Goal: Browse casually

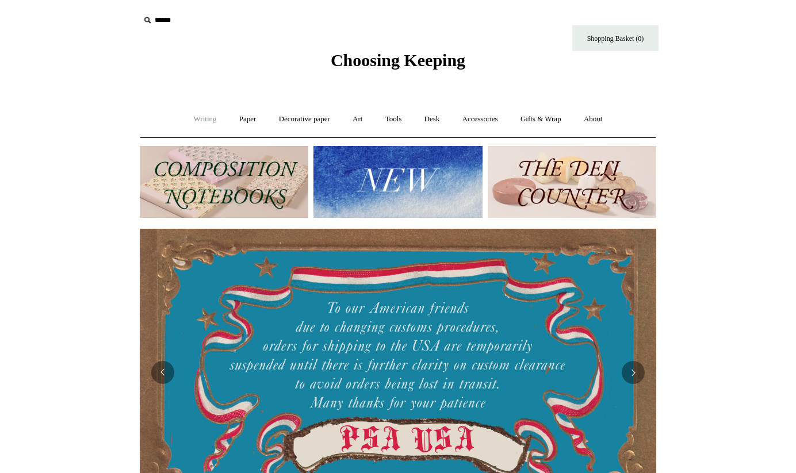
click at [198, 118] on link "Writing +" at bounding box center [205, 119] width 44 height 30
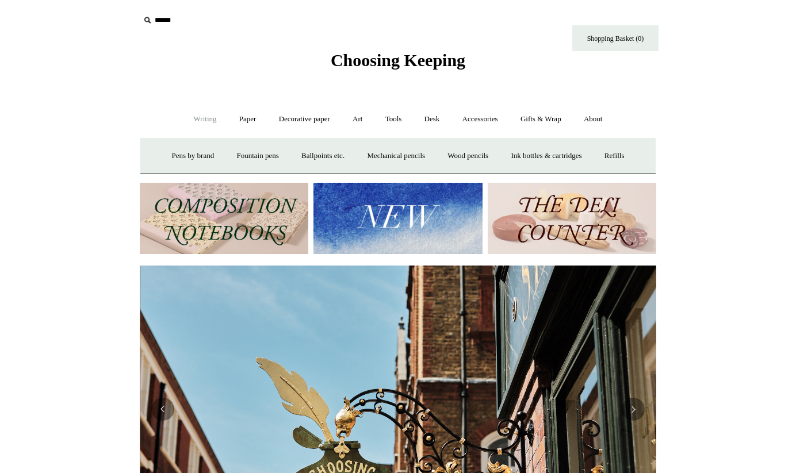
scroll to position [0, 516]
click at [253, 155] on link "Fountain pens +" at bounding box center [257, 156] width 63 height 30
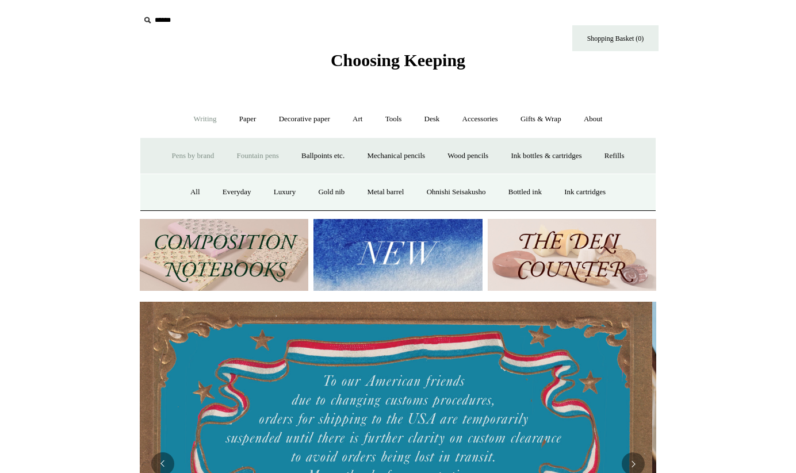
scroll to position [0, 0]
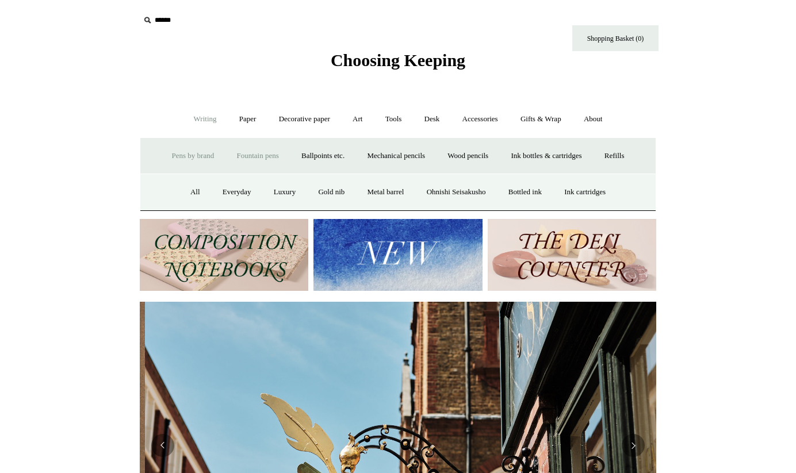
click at [193, 152] on link "Pens by brand +" at bounding box center [193, 156] width 63 height 30
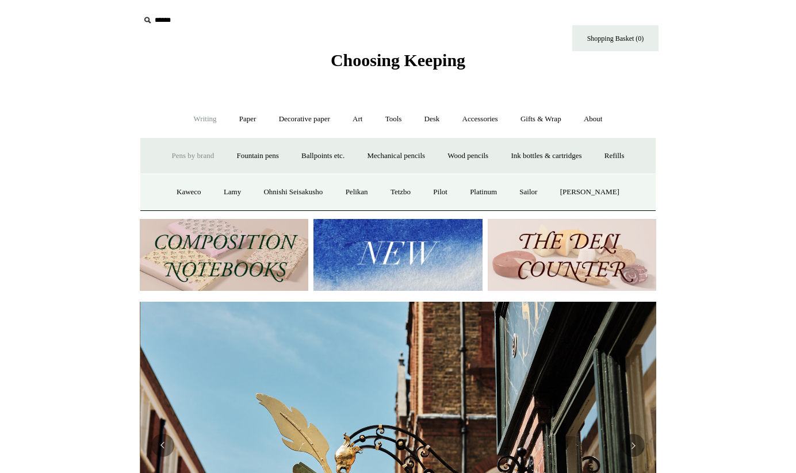
scroll to position [0, 516]
click at [188, 189] on link "Kaweco" at bounding box center [188, 192] width 45 height 30
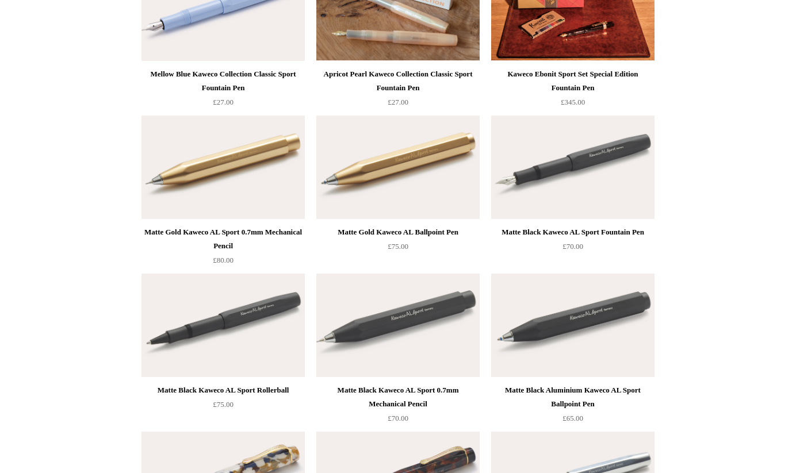
scroll to position [2722, 0]
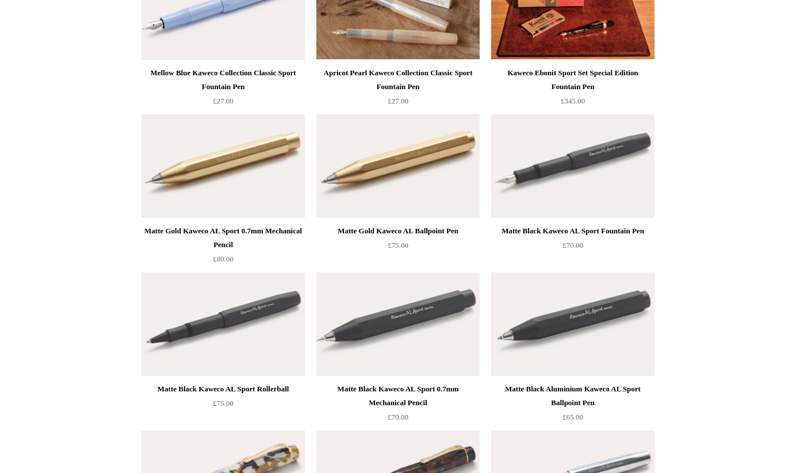
click at [567, 162] on img at bounding box center [572, 165] width 163 height 103
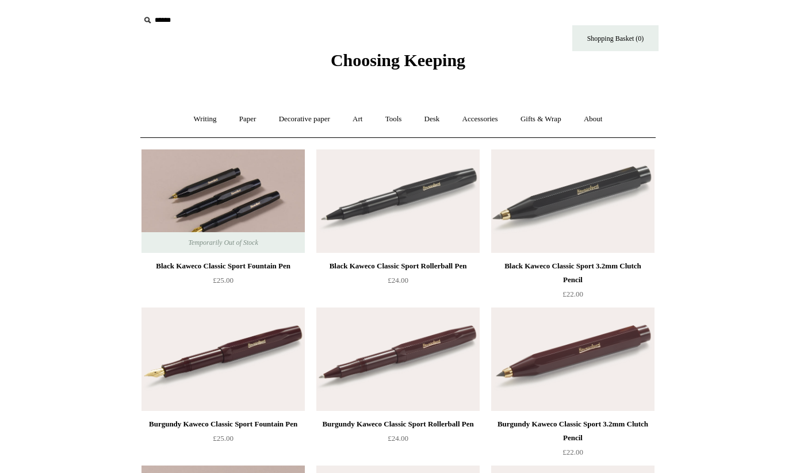
scroll to position [0, 0]
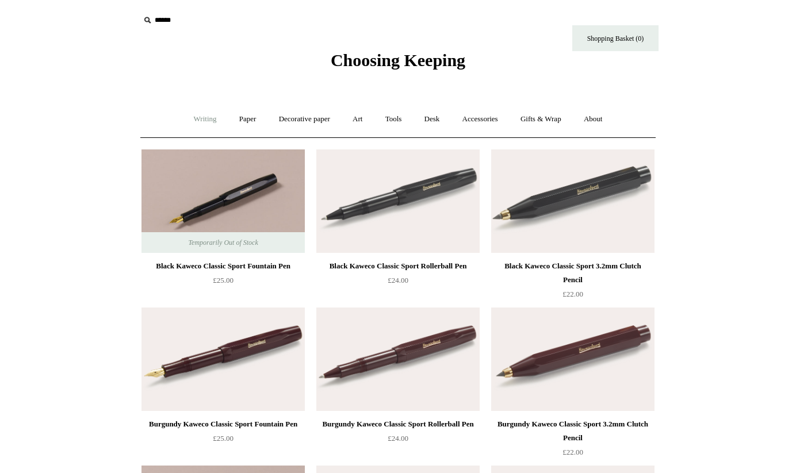
click at [203, 120] on link "Writing +" at bounding box center [205, 119] width 44 height 30
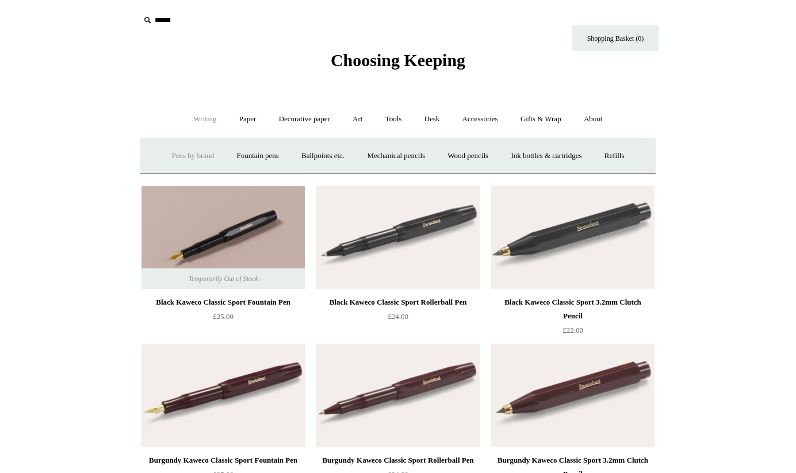
click at [186, 153] on link "Pens by brand +" at bounding box center [193, 156] width 63 height 30
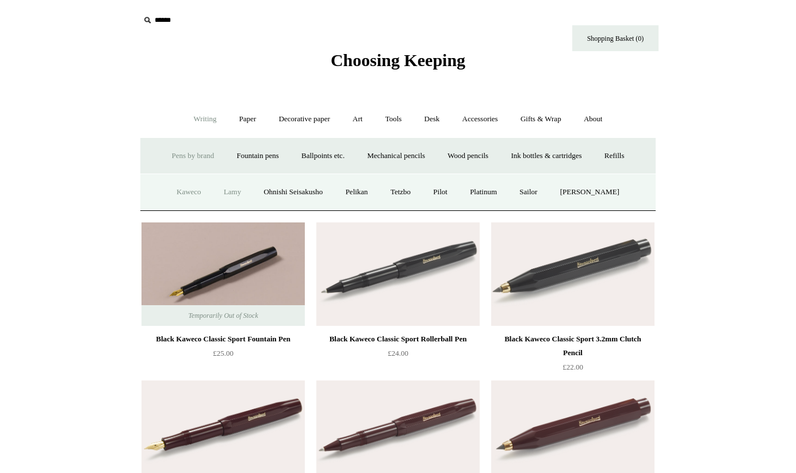
click at [232, 191] on link "Lamy" at bounding box center [232, 192] width 38 height 30
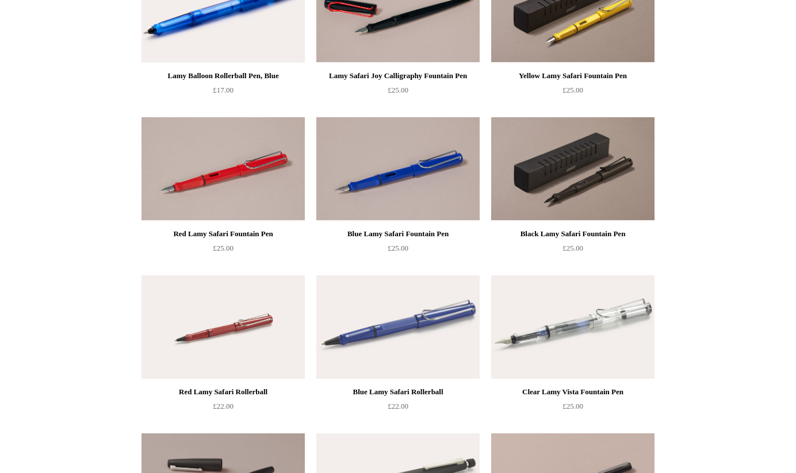
scroll to position [191, 0]
click at [577, 328] on img at bounding box center [572, 326] width 163 height 103
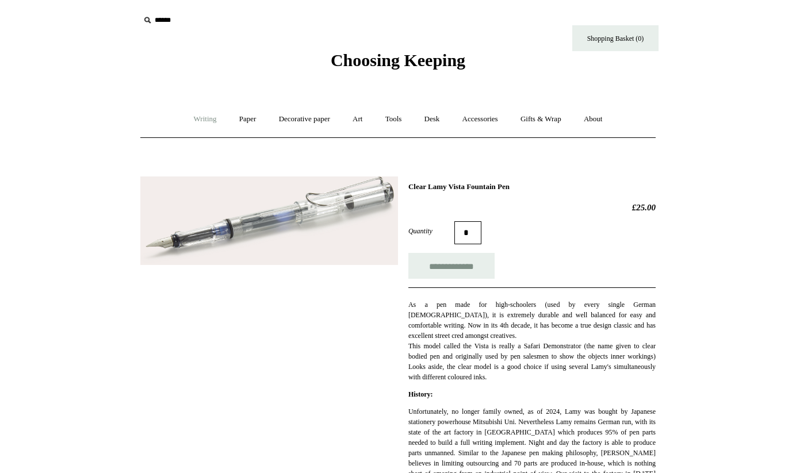
click at [198, 116] on link "Writing +" at bounding box center [205, 119] width 44 height 30
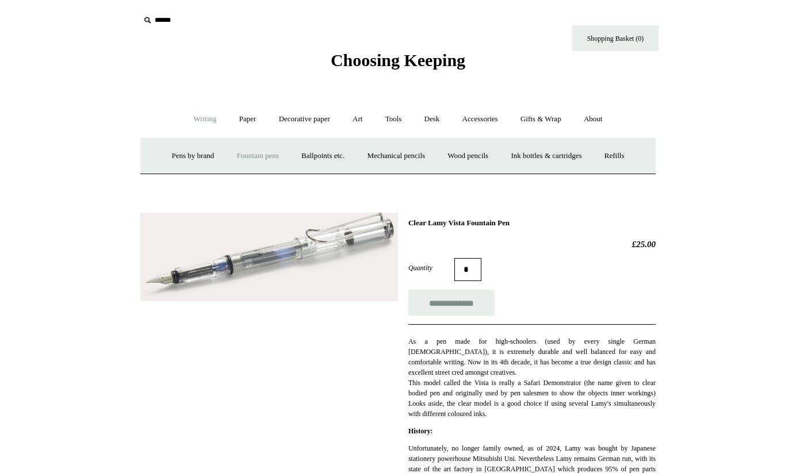
click at [258, 155] on link "Fountain pens +" at bounding box center [257, 156] width 63 height 30
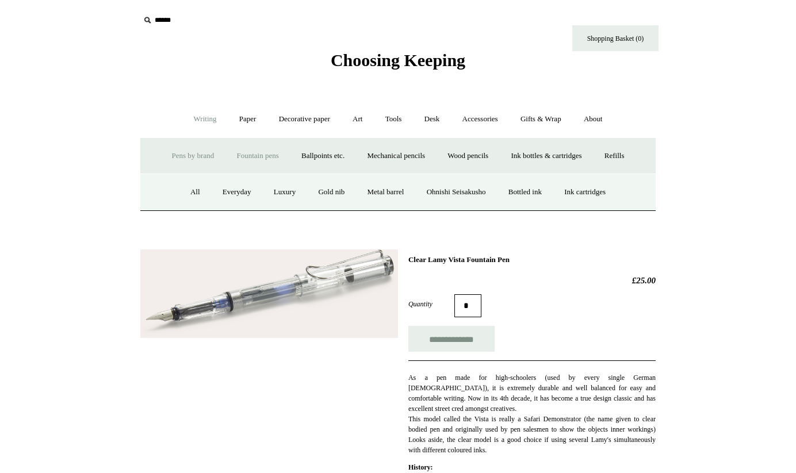
click at [190, 151] on link "Pens by brand +" at bounding box center [193, 156] width 63 height 30
click at [233, 191] on link "Lamy" at bounding box center [232, 192] width 38 height 30
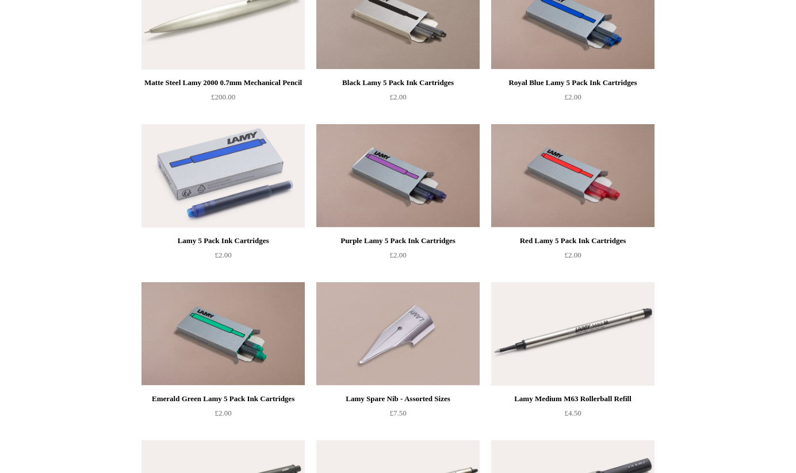
scroll to position [976, 0]
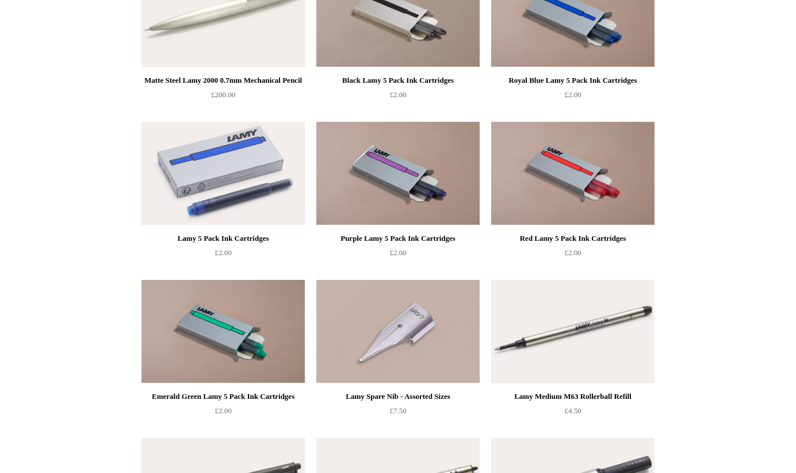
click at [412, 325] on img at bounding box center [397, 331] width 163 height 103
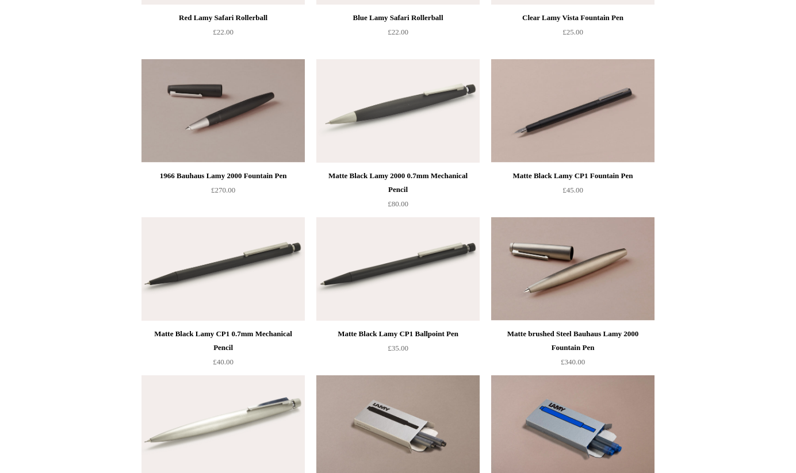
scroll to position [563, 0]
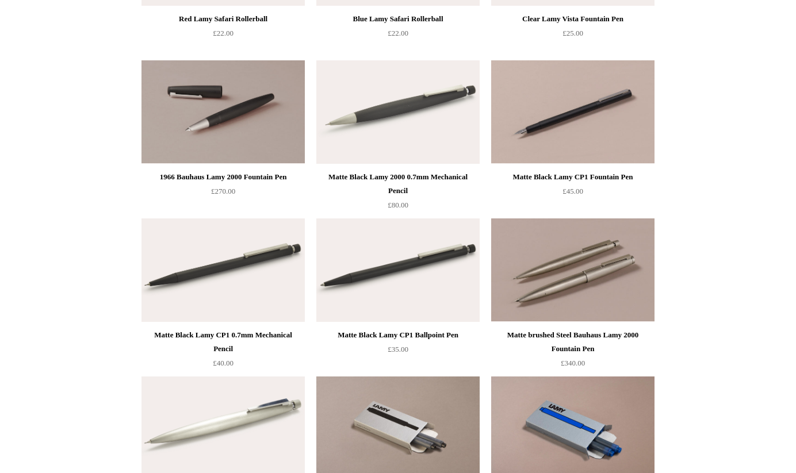
click at [571, 284] on img at bounding box center [572, 269] width 163 height 103
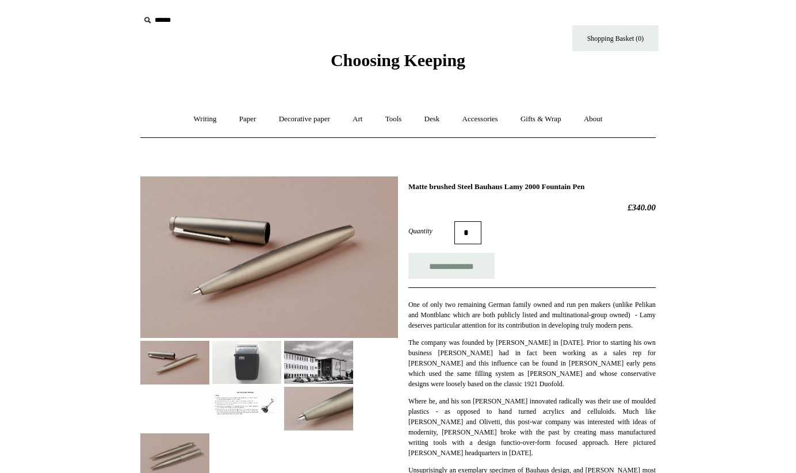
click at [248, 356] on img at bounding box center [246, 362] width 69 height 43
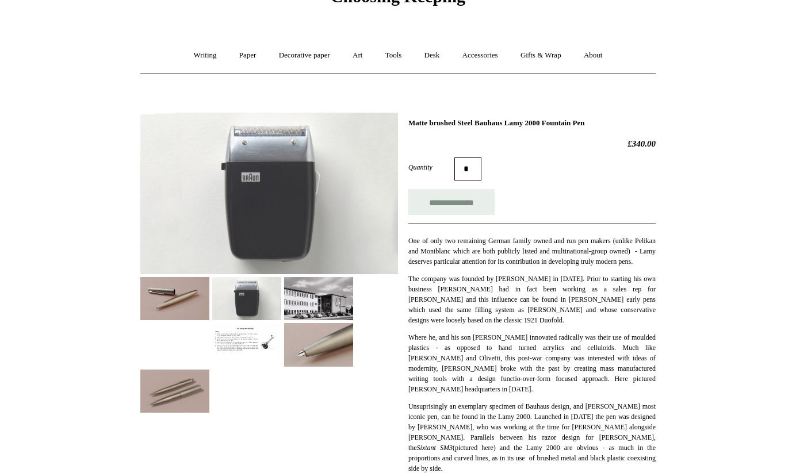
scroll to position [65, 0]
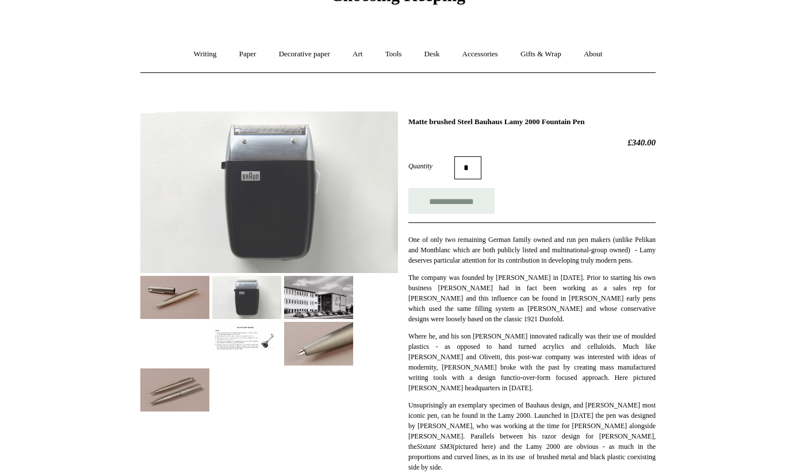
click at [314, 298] on img at bounding box center [318, 297] width 69 height 43
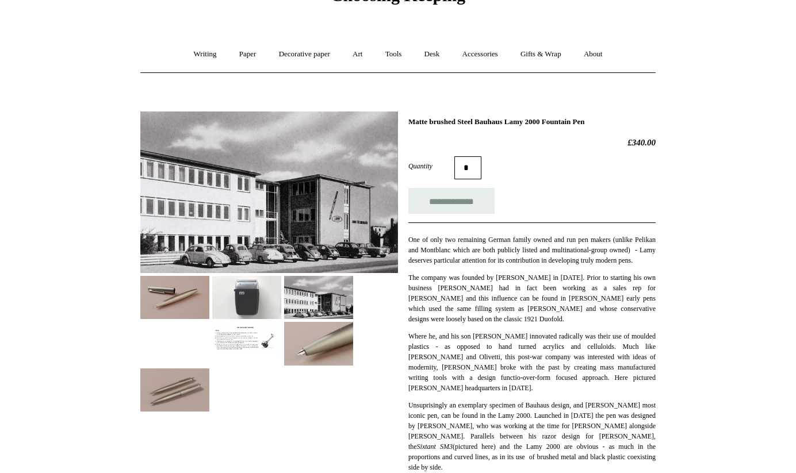
click at [241, 337] on img at bounding box center [246, 337] width 69 height 30
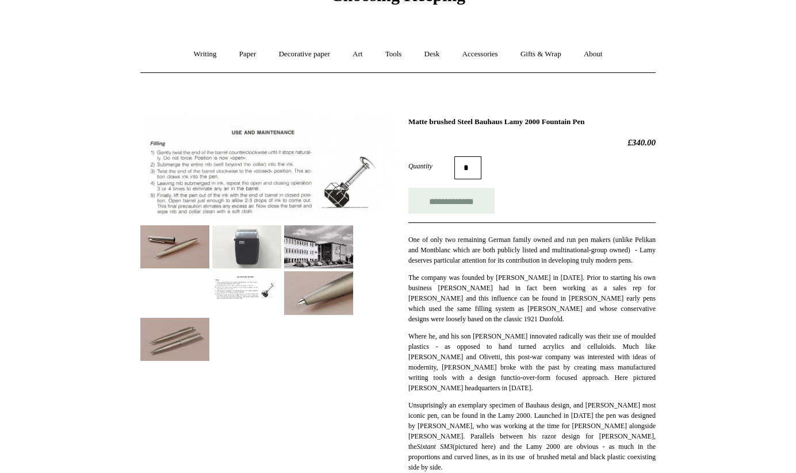
click at [322, 287] on img at bounding box center [318, 292] width 69 height 43
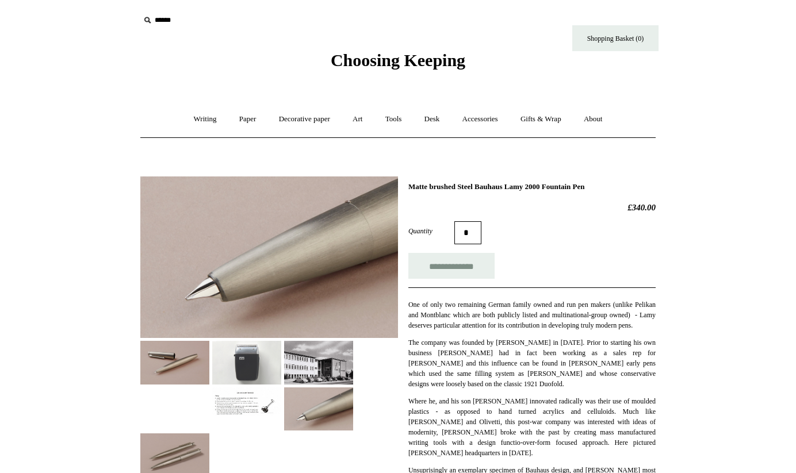
scroll to position [0, 0]
click at [175, 365] on img at bounding box center [174, 362] width 69 height 43
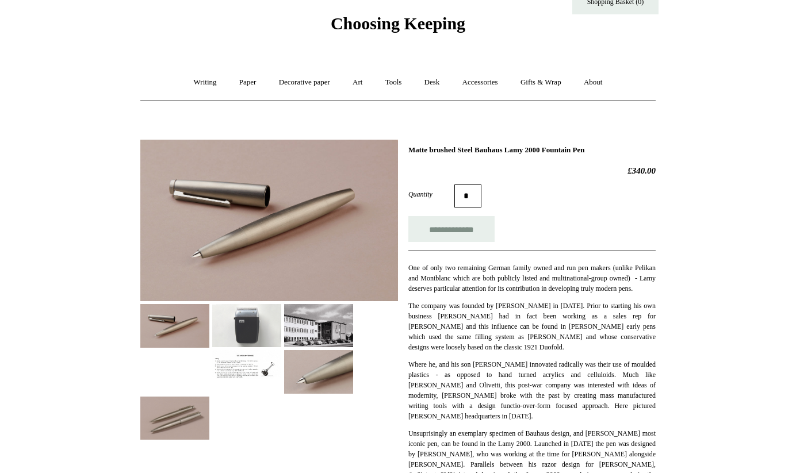
scroll to position [24, 0]
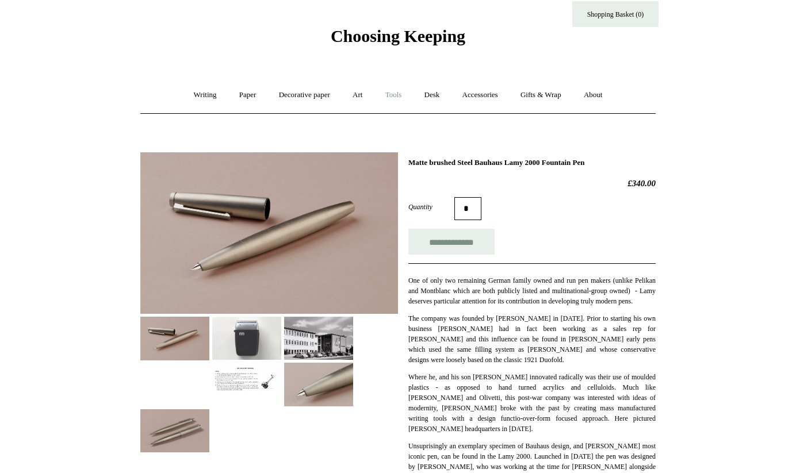
click at [395, 95] on link "Tools +" at bounding box center [393, 95] width 37 height 30
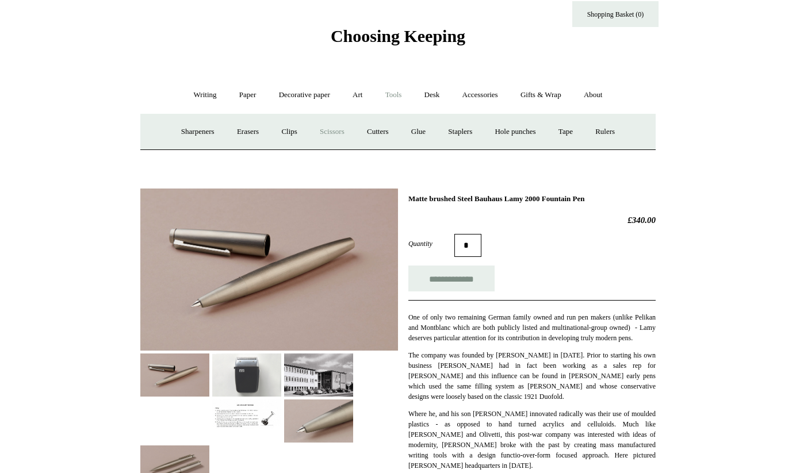
click at [328, 129] on link "Scissors" at bounding box center [331, 132] width 45 height 30
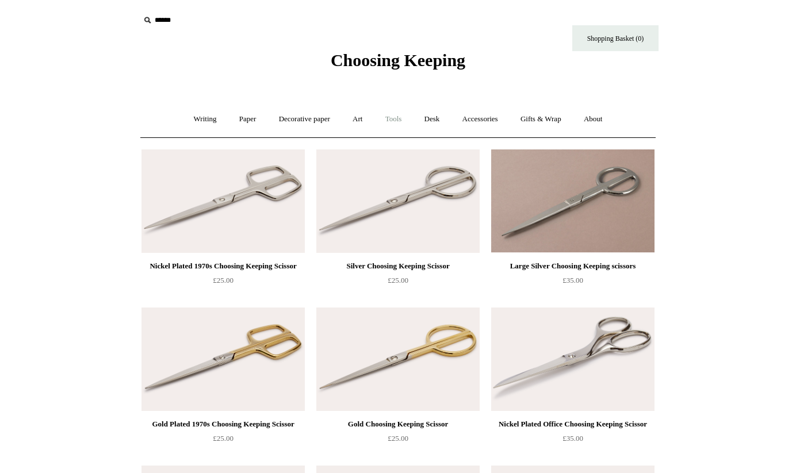
click at [397, 116] on link "Tools +" at bounding box center [393, 119] width 37 height 30
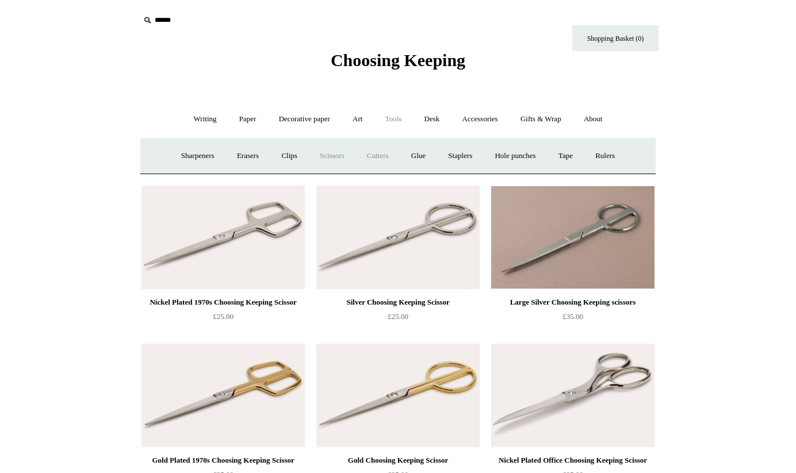
click at [378, 156] on link "Cutters" at bounding box center [377, 156] width 43 height 30
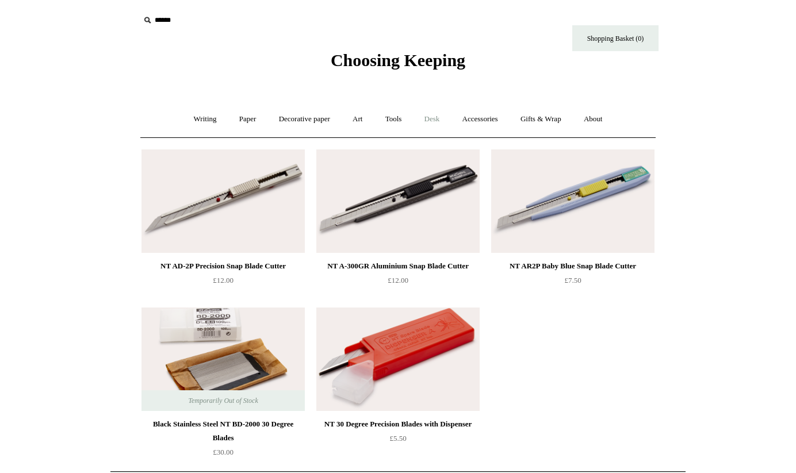
click at [435, 117] on link "Desk +" at bounding box center [432, 119] width 36 height 30
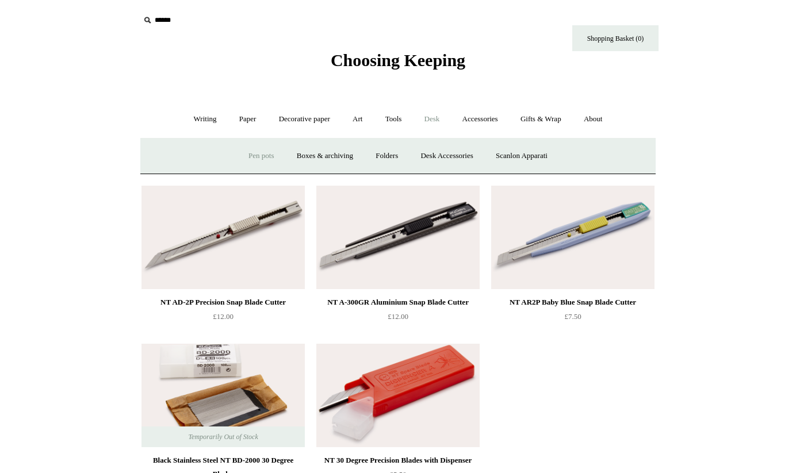
click at [255, 151] on link "Pen pots" at bounding box center [261, 156] width 46 height 30
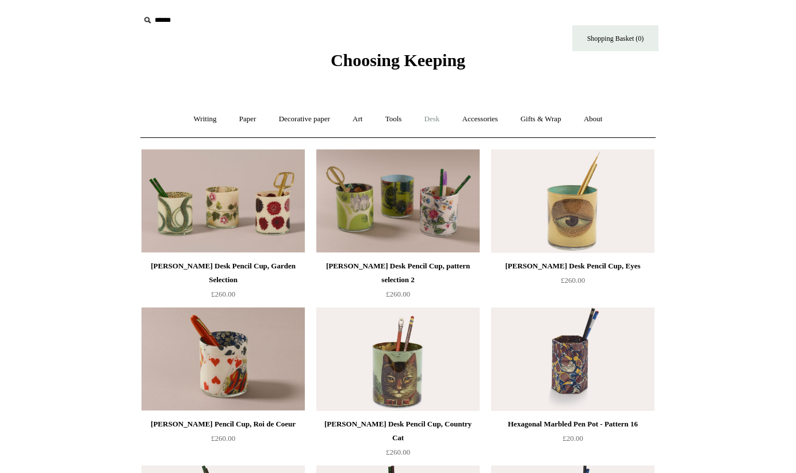
click at [435, 122] on link "Desk +" at bounding box center [432, 119] width 36 height 30
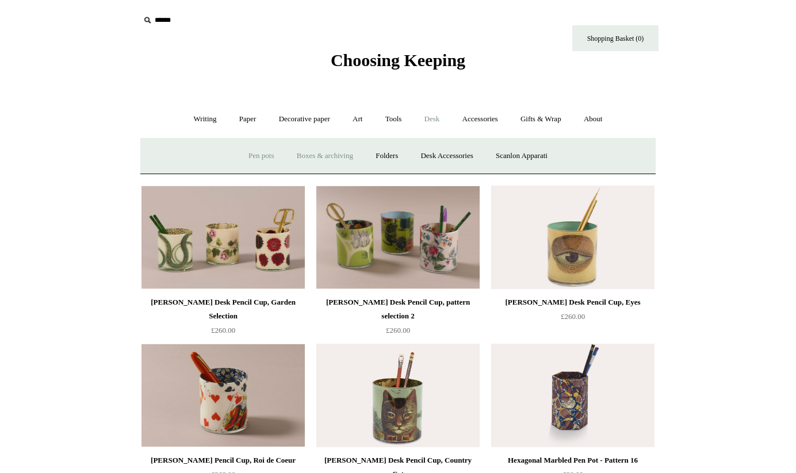
click at [317, 155] on link "Boxes & archiving" at bounding box center [324, 156] width 77 height 30
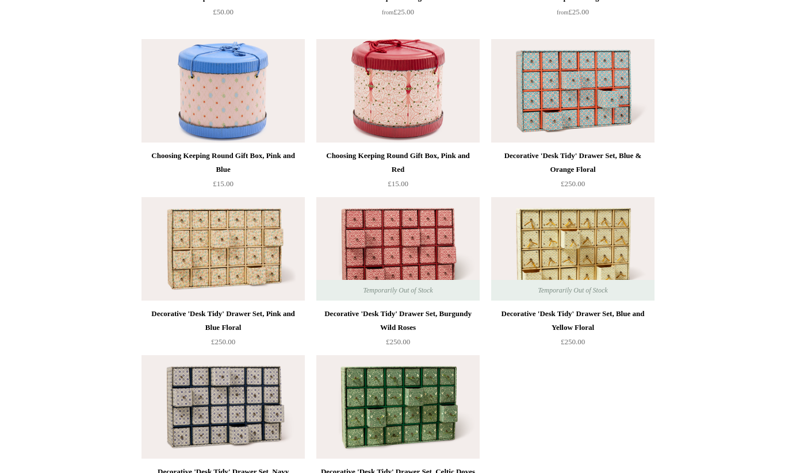
scroll to position [1534, 0]
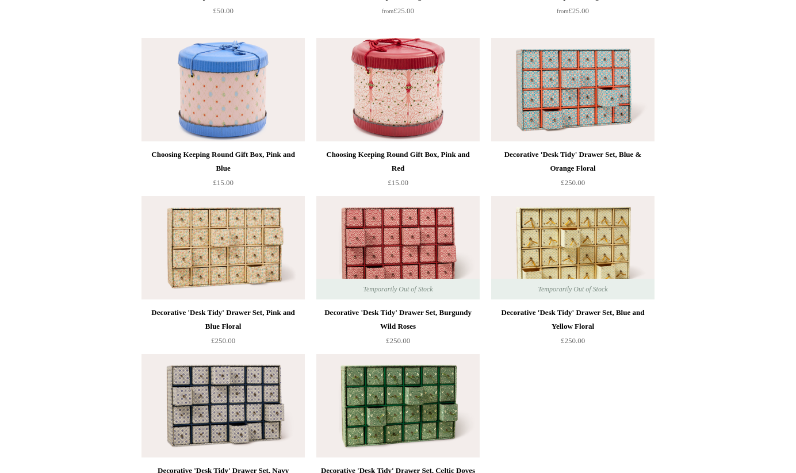
click at [215, 404] on img at bounding box center [222, 405] width 163 height 103
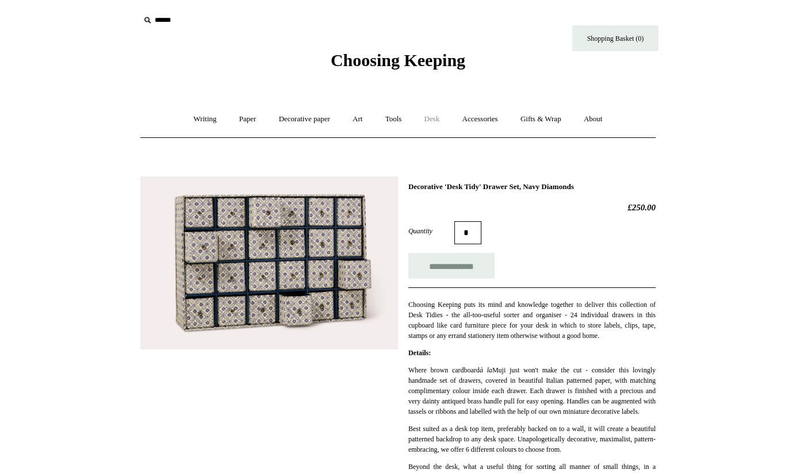
click at [433, 122] on link "Desk +" at bounding box center [432, 119] width 36 height 30
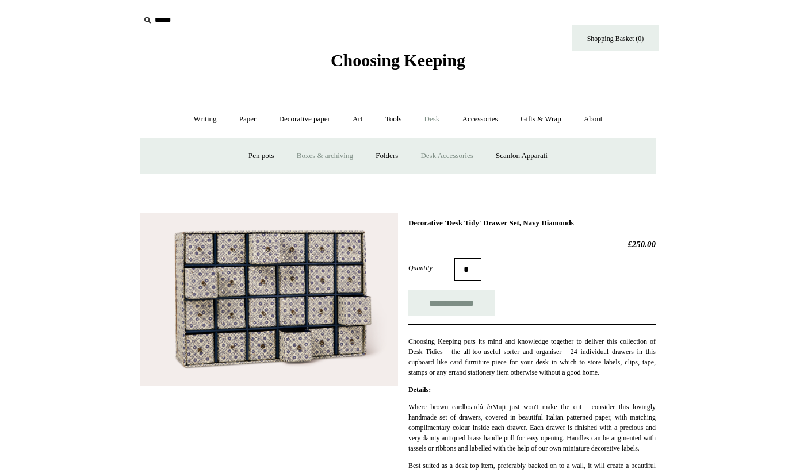
click at [444, 154] on link "Desk Accessories" at bounding box center [446, 156] width 73 height 30
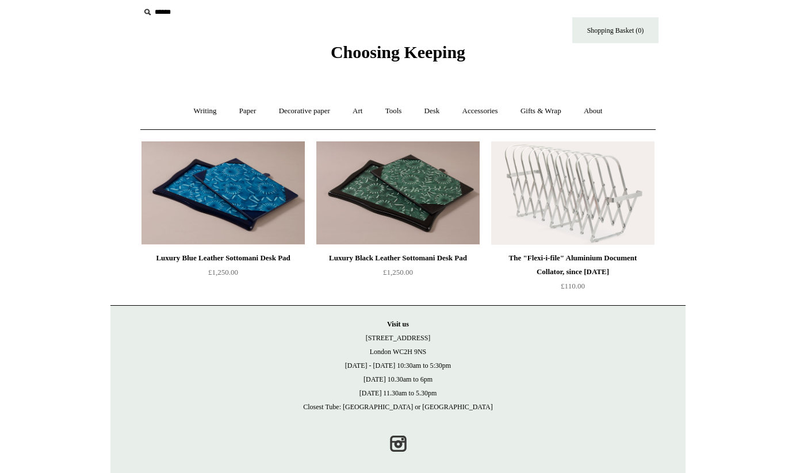
scroll to position [9, 0]
click at [436, 111] on link "Desk +" at bounding box center [432, 110] width 36 height 30
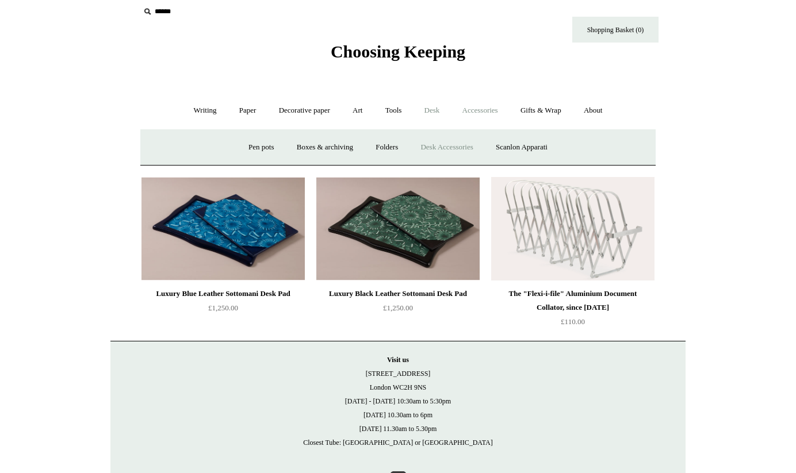
click at [485, 112] on link "Accessories +" at bounding box center [480, 110] width 56 height 30
click at [196, 149] on link "Personal Accessories +" at bounding box center [201, 147] width 83 height 30
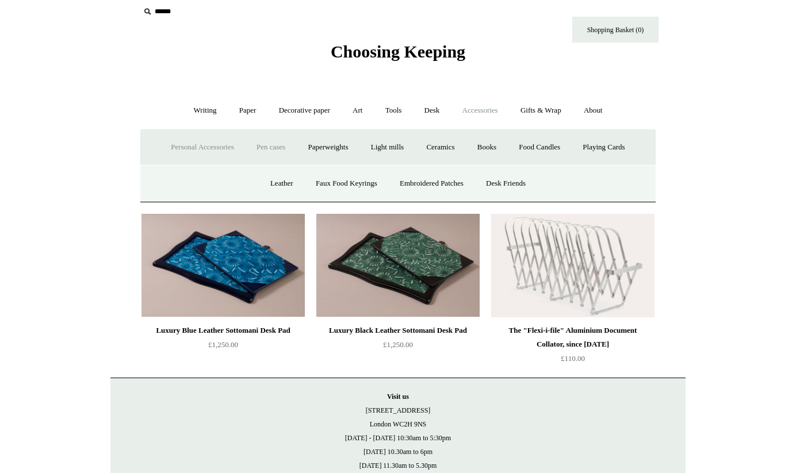
click at [274, 145] on link "Pen cases" at bounding box center [270, 147] width 49 height 30
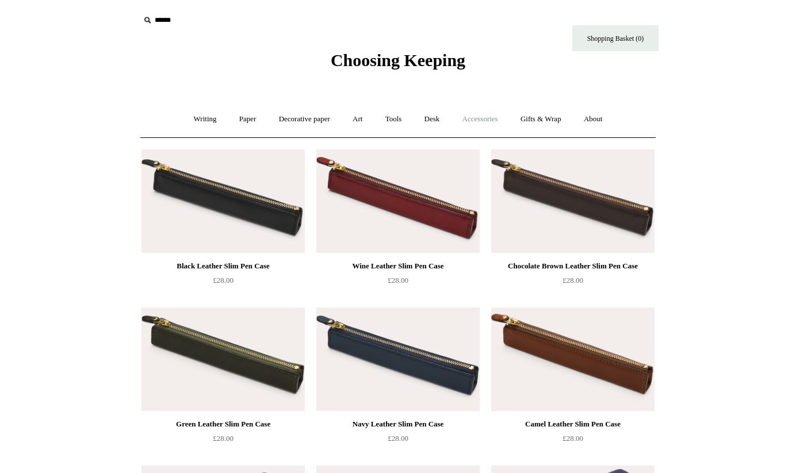
click at [486, 119] on link "Accessories +" at bounding box center [480, 119] width 56 height 30
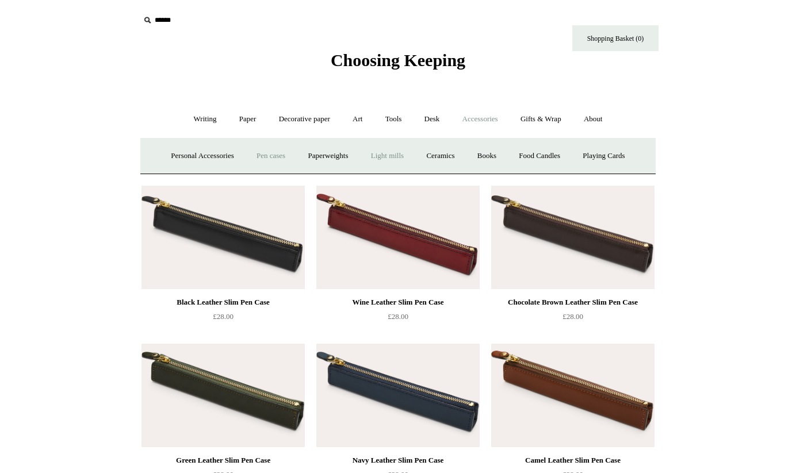
click at [385, 156] on link "Light mills" at bounding box center [386, 156] width 53 height 30
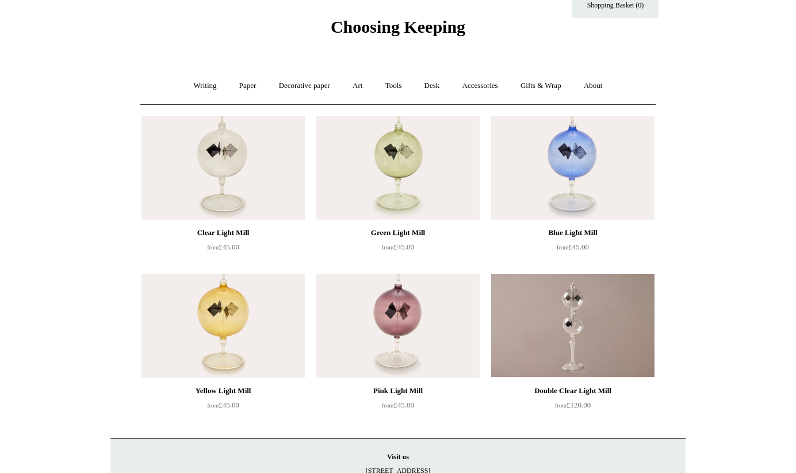
scroll to position [41, 0]
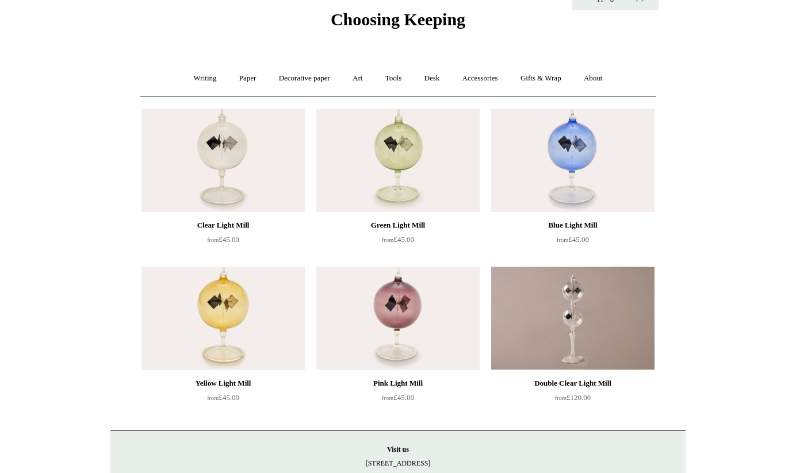
click at [399, 309] on img at bounding box center [397, 318] width 163 height 103
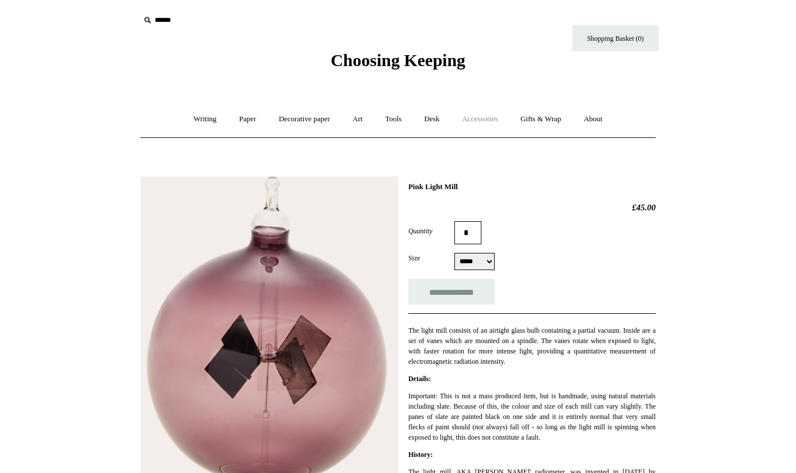
click at [482, 120] on link "Accessories +" at bounding box center [480, 119] width 56 height 30
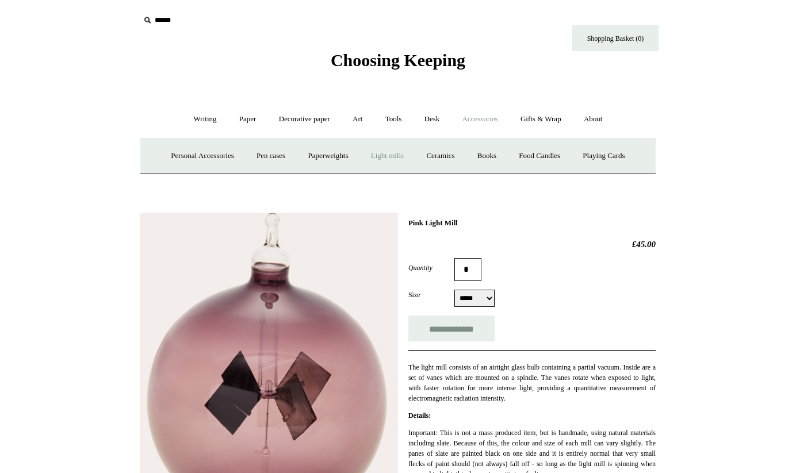
click at [385, 153] on link "Light mills" at bounding box center [386, 156] width 53 height 30
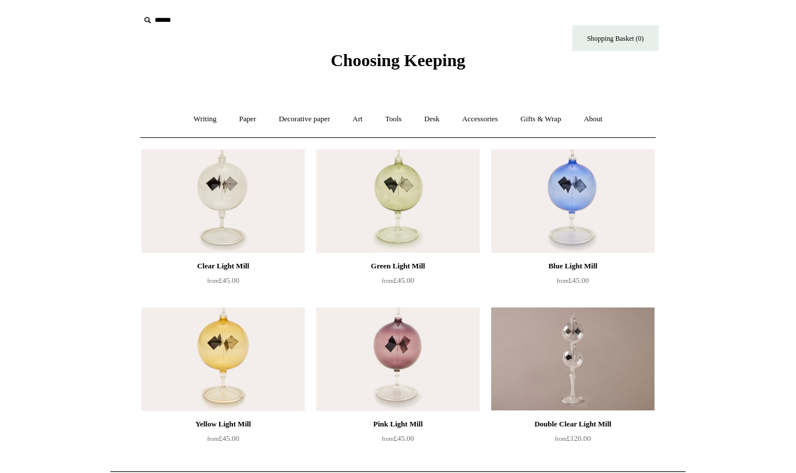
click at [568, 358] on img at bounding box center [572, 359] width 163 height 103
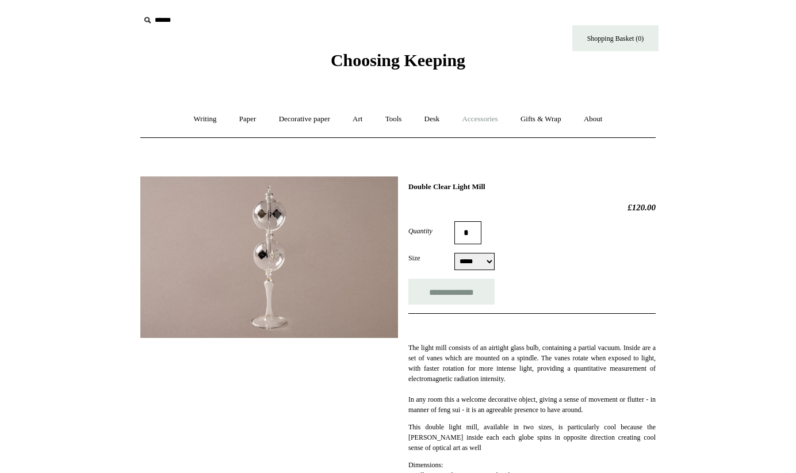
click at [494, 118] on link "Accessories +" at bounding box center [480, 119] width 56 height 30
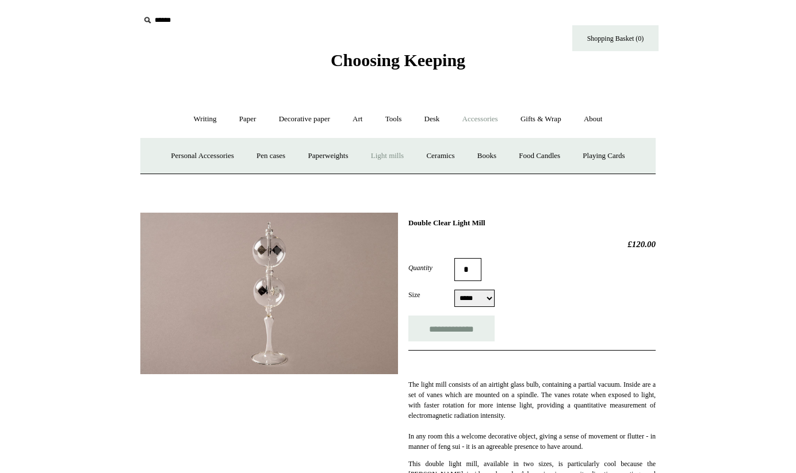
click at [393, 155] on link "Light mills" at bounding box center [386, 156] width 53 height 30
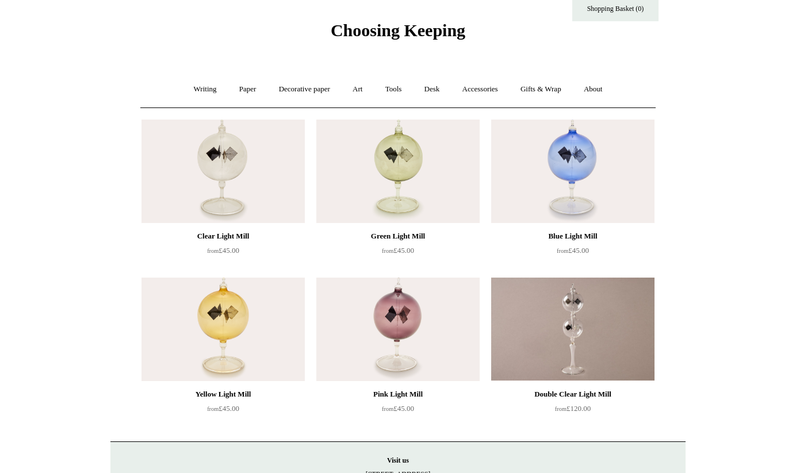
scroll to position [31, 0]
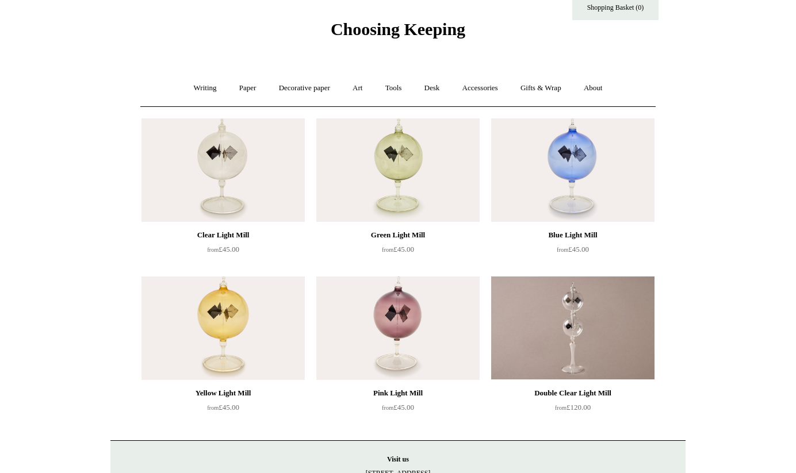
click at [570, 156] on img at bounding box center [572, 169] width 163 height 103
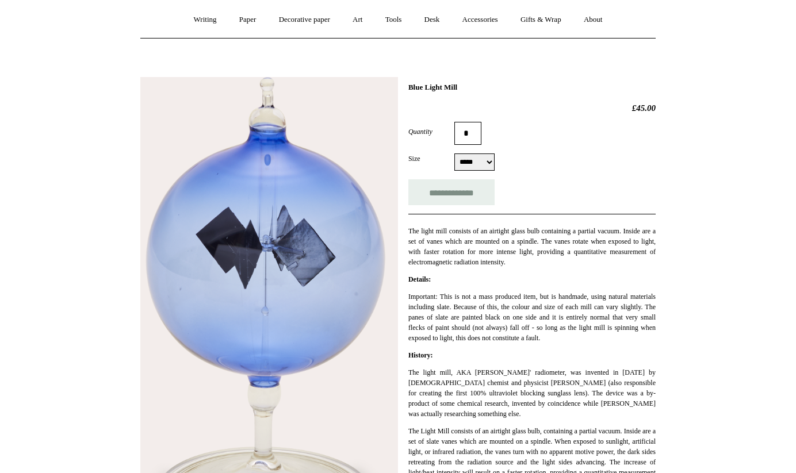
scroll to position [103, 0]
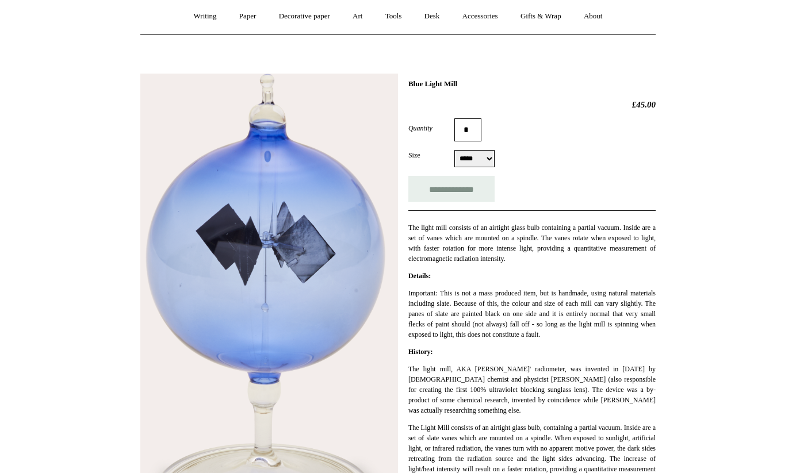
select select "*****"
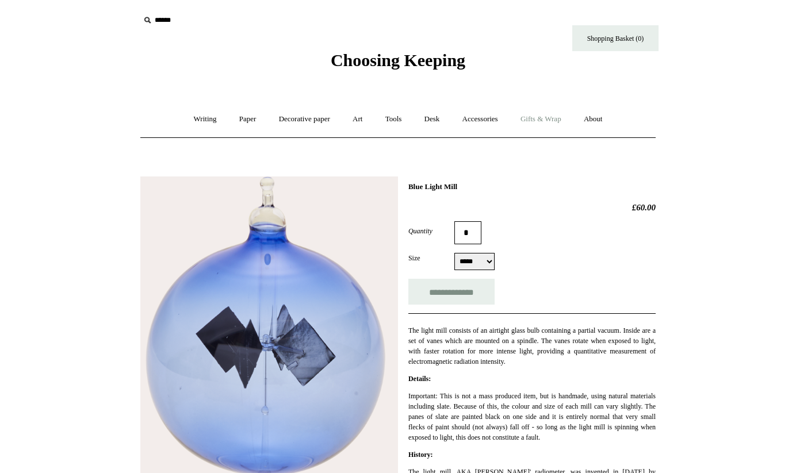
click at [554, 118] on link "Gifts & Wrap +" at bounding box center [541, 119] width 62 height 30
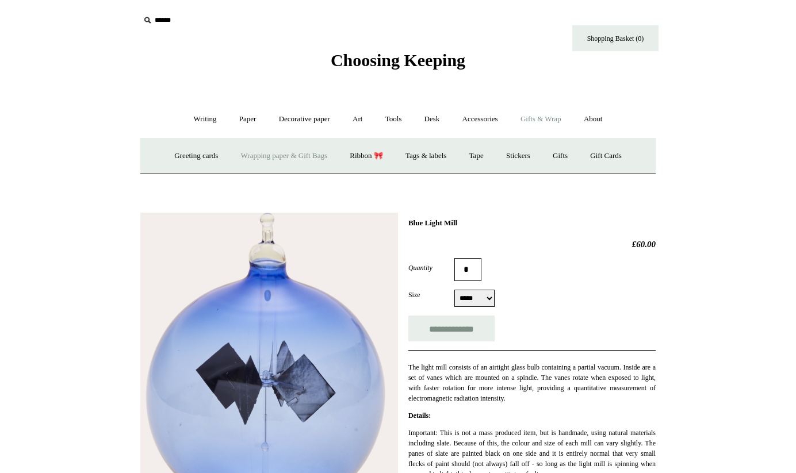
click at [280, 155] on link "Wrapping paper & Gift Bags" at bounding box center [284, 156] width 107 height 30
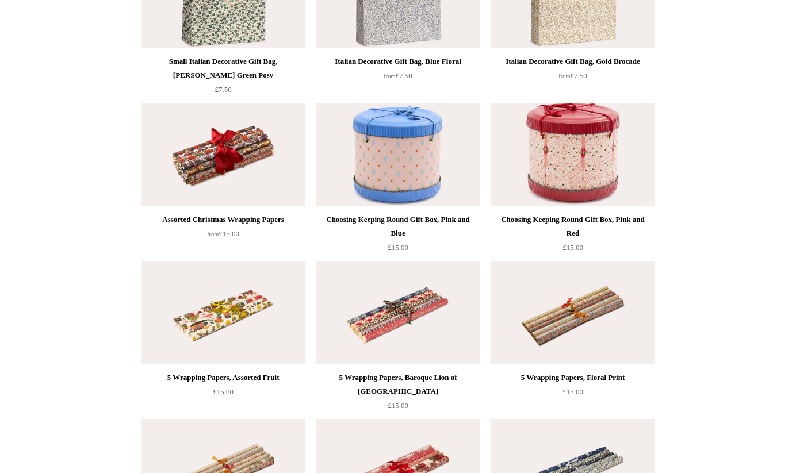
scroll to position [361, 0]
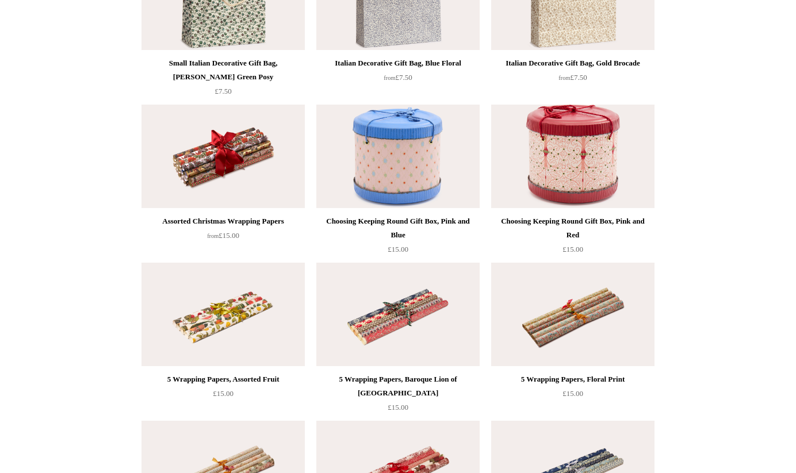
click at [220, 155] on img at bounding box center [222, 156] width 163 height 103
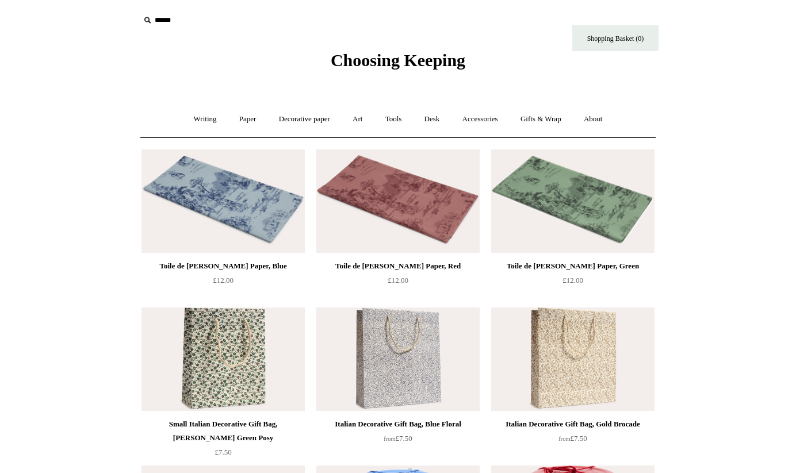
scroll to position [0, 0]
click at [543, 118] on link "Gifts & Wrap +" at bounding box center [541, 119] width 62 height 30
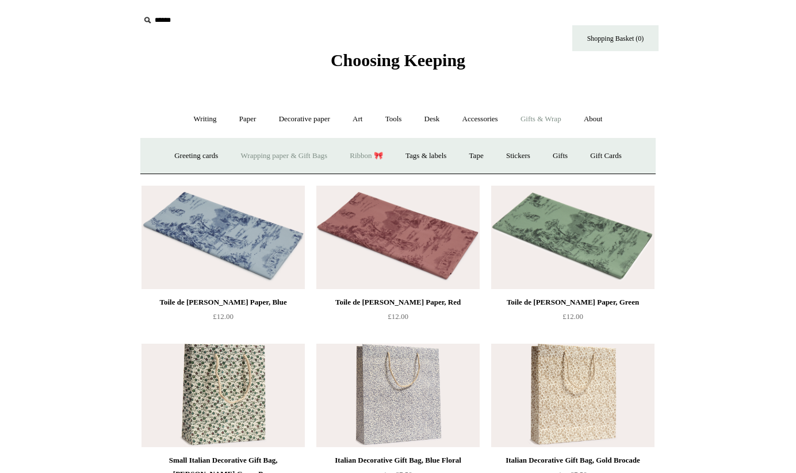
click at [364, 155] on link "Ribbon 🎀" at bounding box center [366, 156] width 54 height 30
click at [421, 152] on link "Tags & labels" at bounding box center [426, 156] width 62 height 30
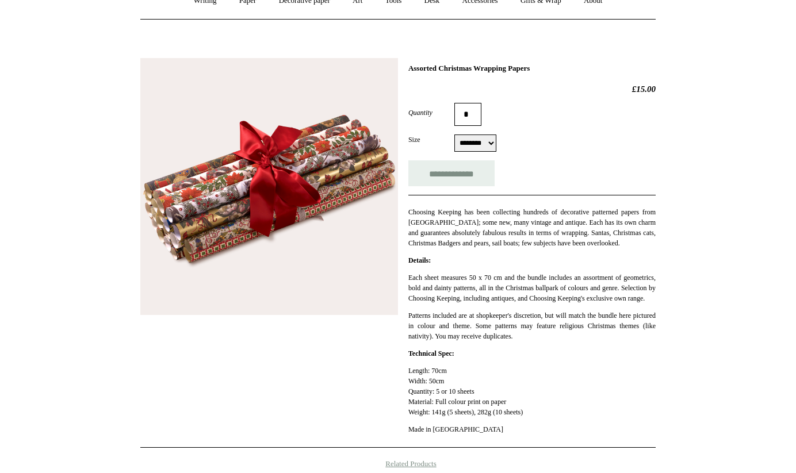
scroll to position [116, 0]
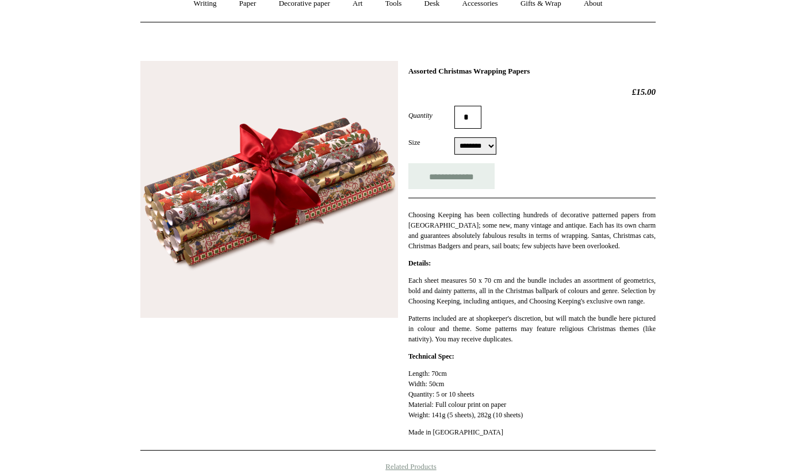
select select "*********"
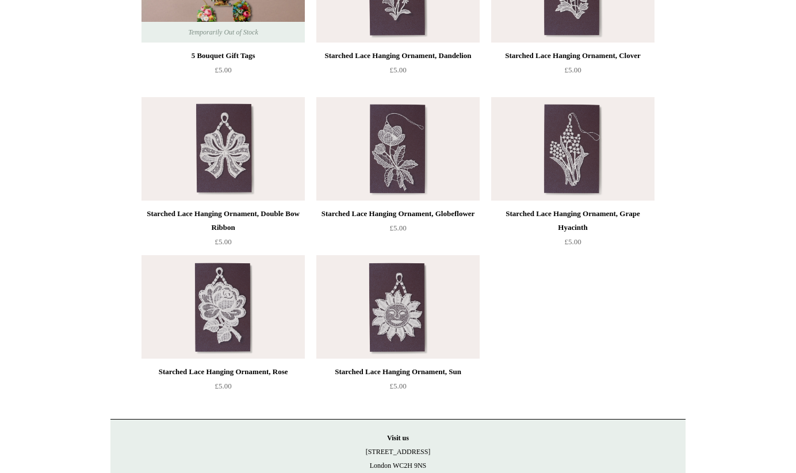
scroll to position [836, 0]
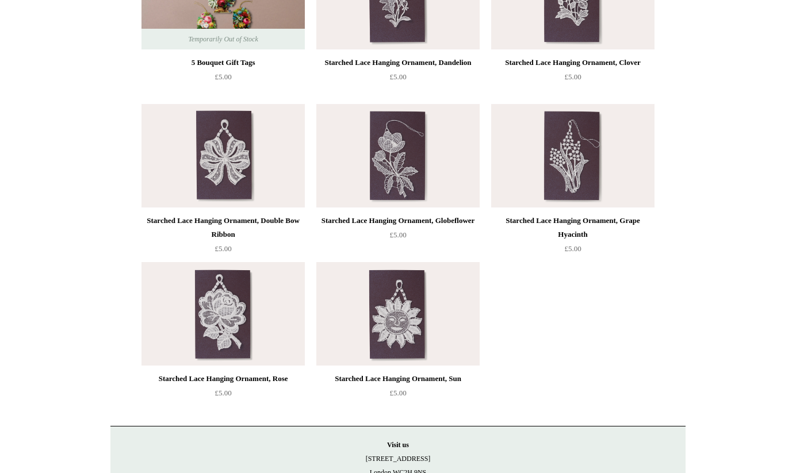
click at [571, 149] on img at bounding box center [572, 155] width 163 height 103
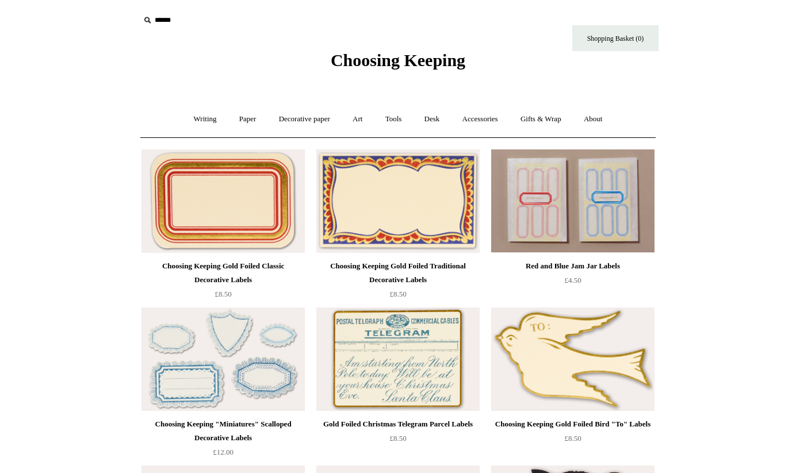
scroll to position [0, 0]
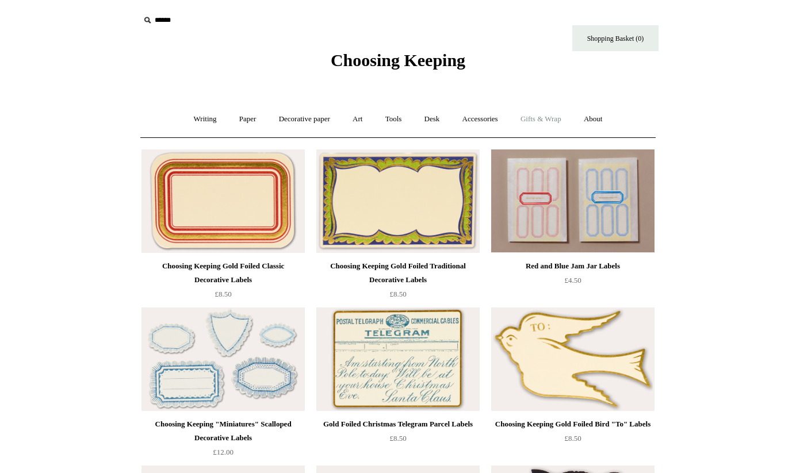
click at [548, 121] on link "Gifts & Wrap +" at bounding box center [541, 119] width 62 height 30
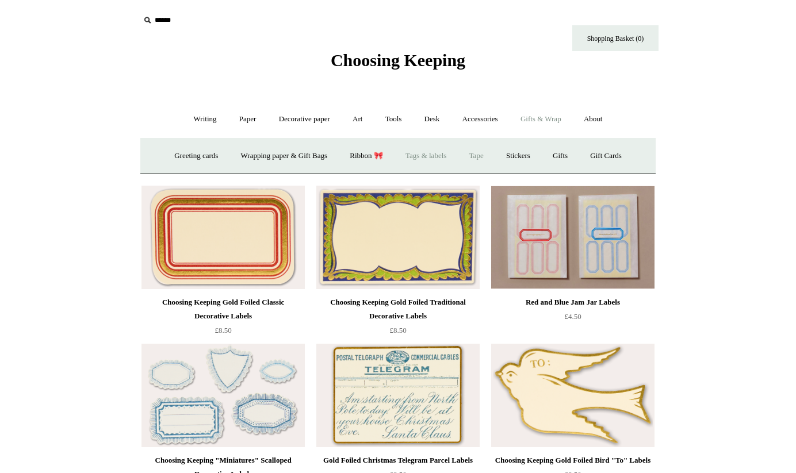
click at [482, 156] on link "Tape" at bounding box center [476, 156] width 35 height 30
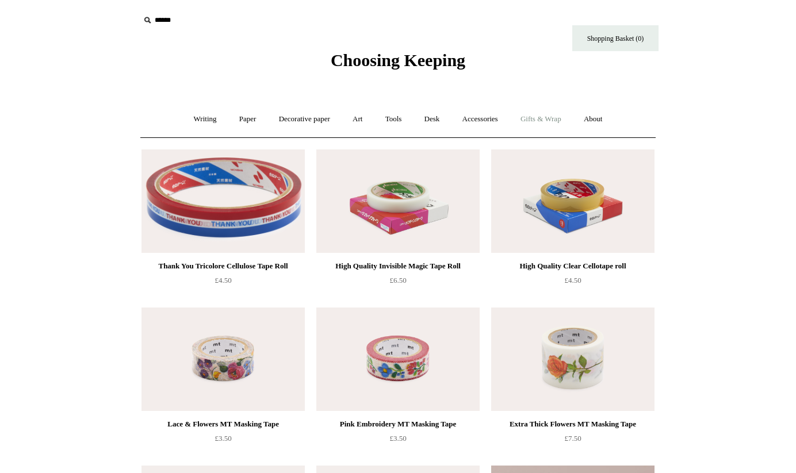
click at [558, 118] on link "Gifts & Wrap +" at bounding box center [541, 119] width 62 height 30
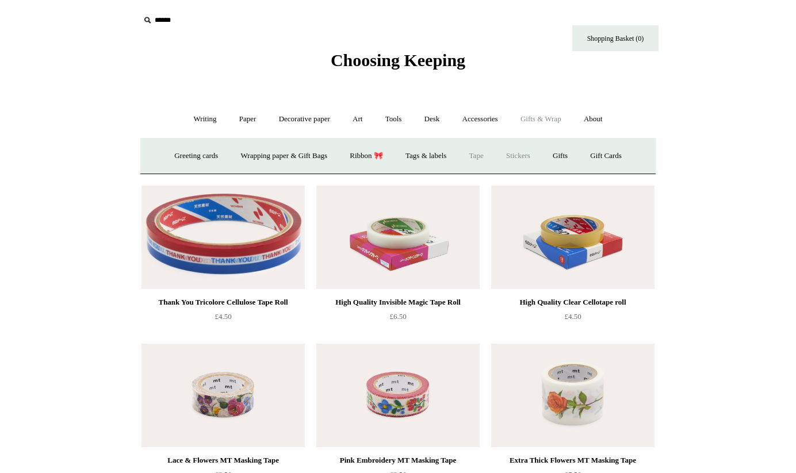
click at [525, 153] on link "Stickers" at bounding box center [517, 156] width 45 height 30
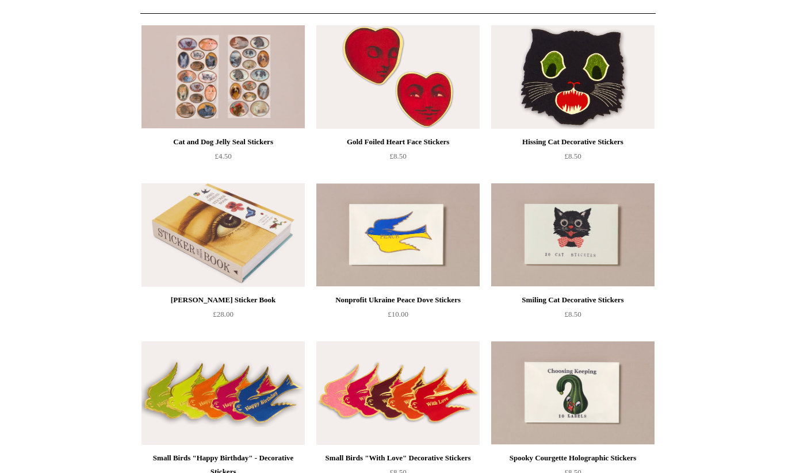
scroll to position [124, 0]
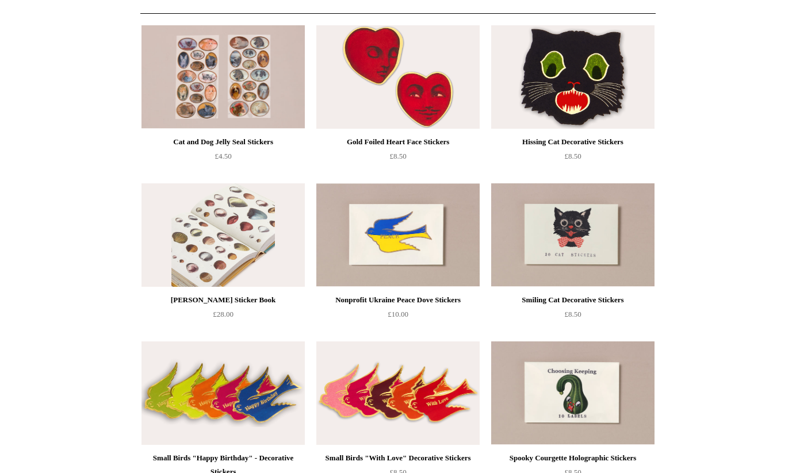
click at [233, 238] on img at bounding box center [222, 234] width 163 height 103
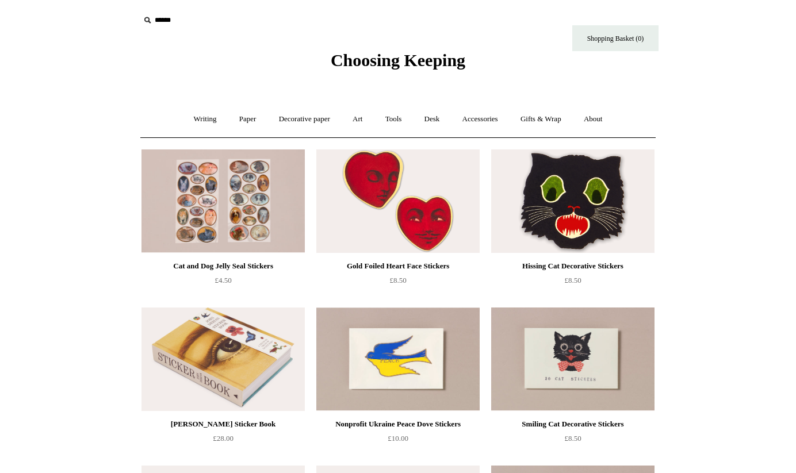
scroll to position [0, 0]
click at [543, 118] on link "Gifts & Wrap +" at bounding box center [541, 119] width 62 height 30
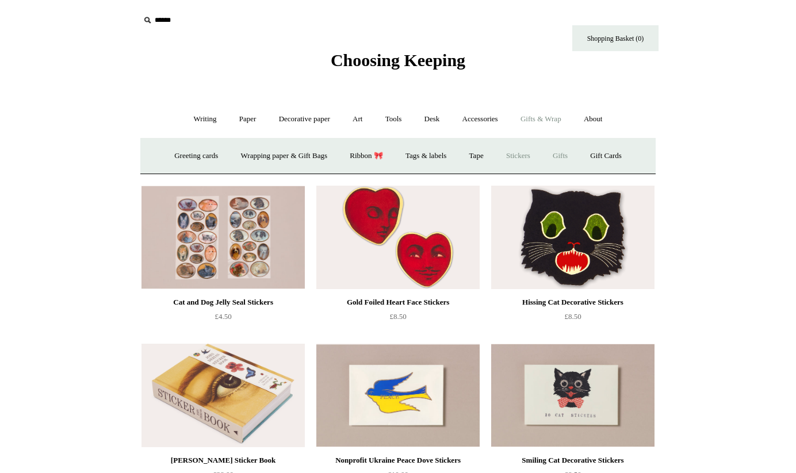
click at [568, 154] on link "Gifts +" at bounding box center [560, 156] width 36 height 30
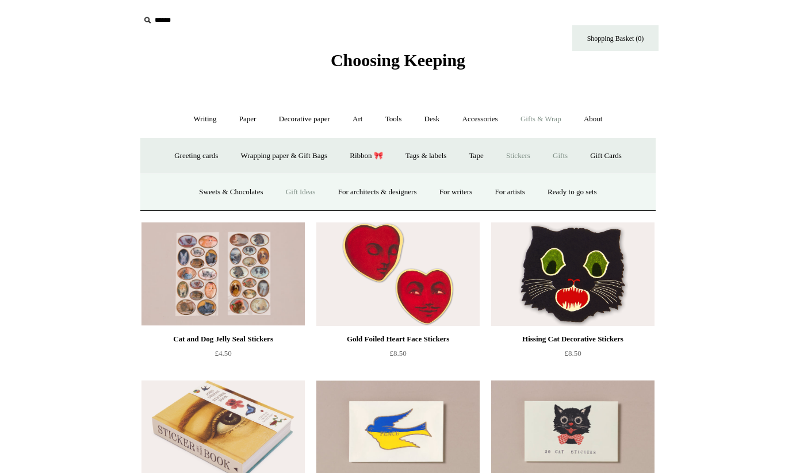
click at [295, 193] on link "Gift Ideas" at bounding box center [300, 192] width 51 height 30
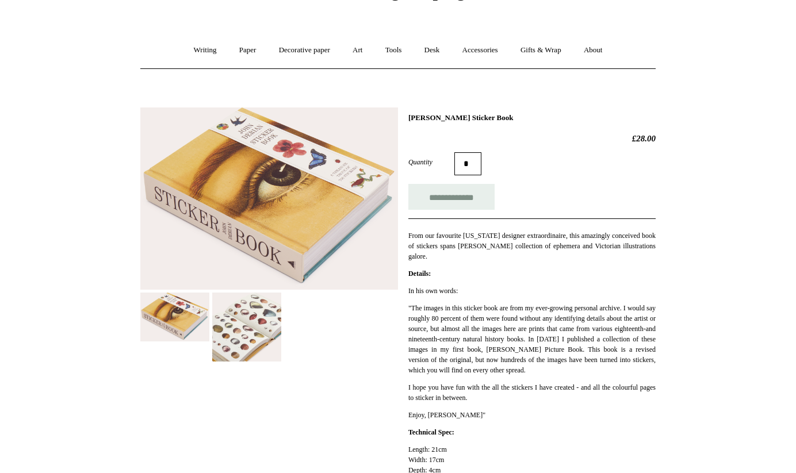
scroll to position [69, 0]
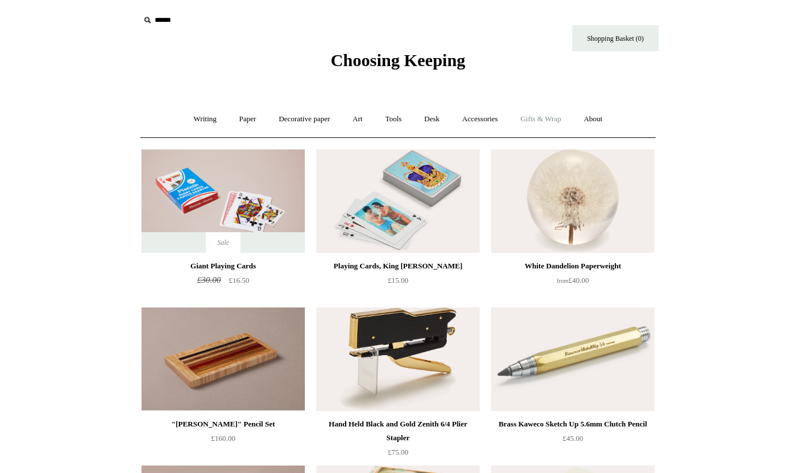
click at [557, 118] on link "Gifts & Wrap +" at bounding box center [541, 119] width 62 height 30
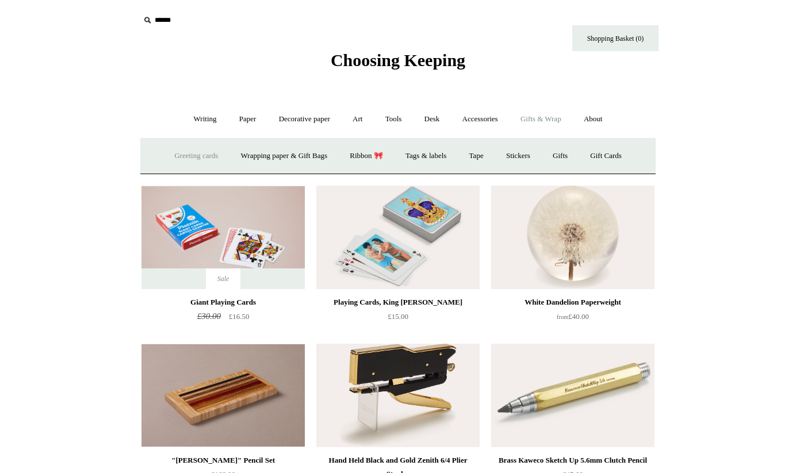
click at [179, 153] on link "Greeting cards +" at bounding box center [196, 156] width 64 height 30
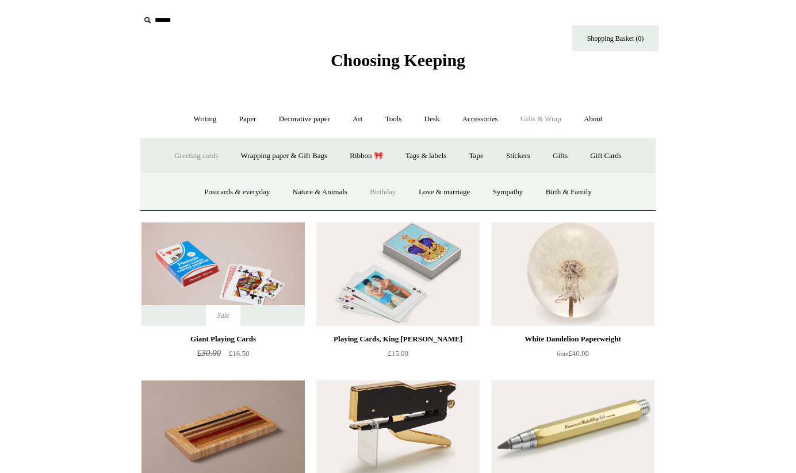
click at [381, 190] on link "Birthday" at bounding box center [382, 192] width 47 height 30
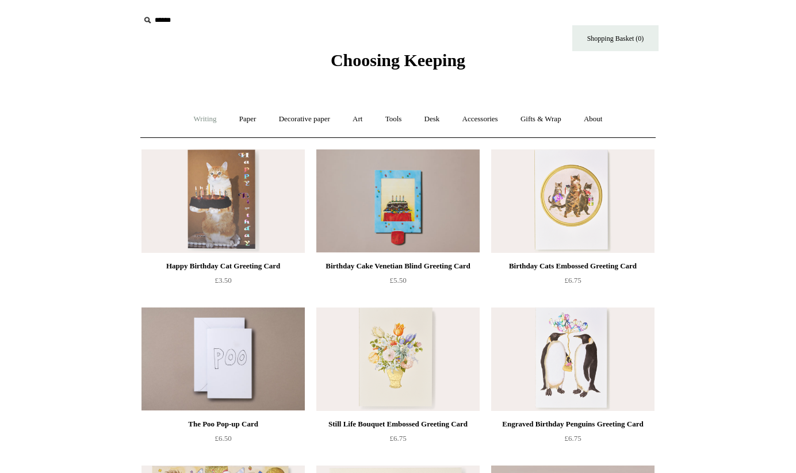
click at [206, 121] on link "Writing +" at bounding box center [205, 119] width 44 height 30
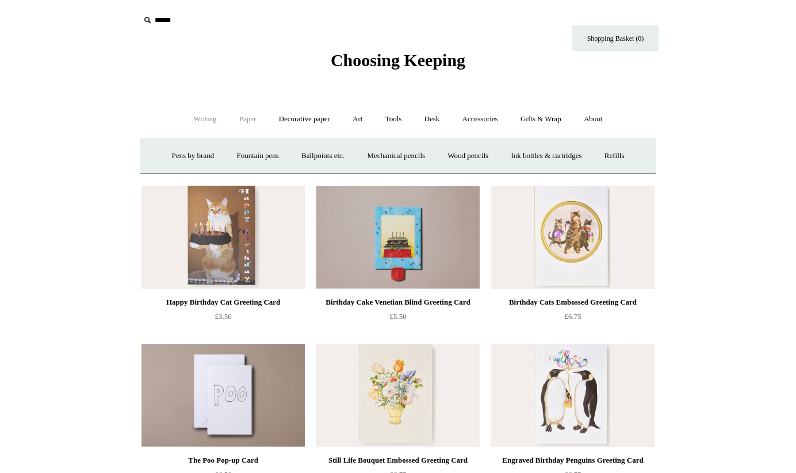
click at [243, 118] on link "Paper +" at bounding box center [248, 119] width 38 height 30
click at [297, 118] on link "Decorative paper +" at bounding box center [304, 119] width 72 height 30
click at [266, 156] on link "Wrapping & decoupage" at bounding box center [286, 156] width 92 height 30
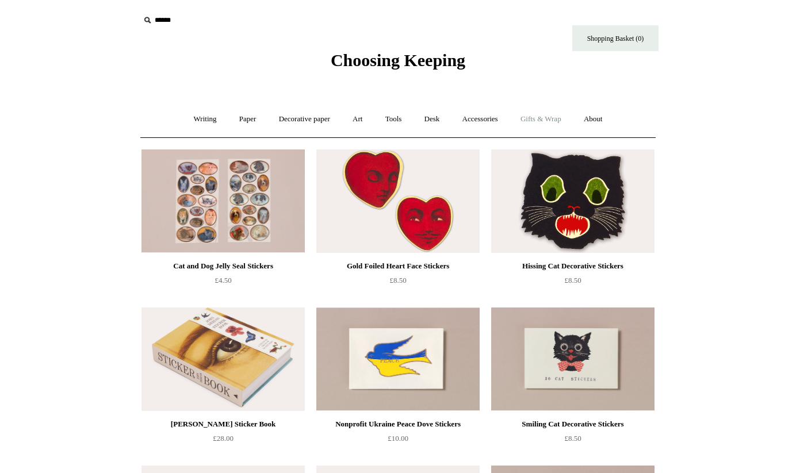
click at [555, 117] on link "Gifts & Wrap +" at bounding box center [541, 119] width 62 height 30
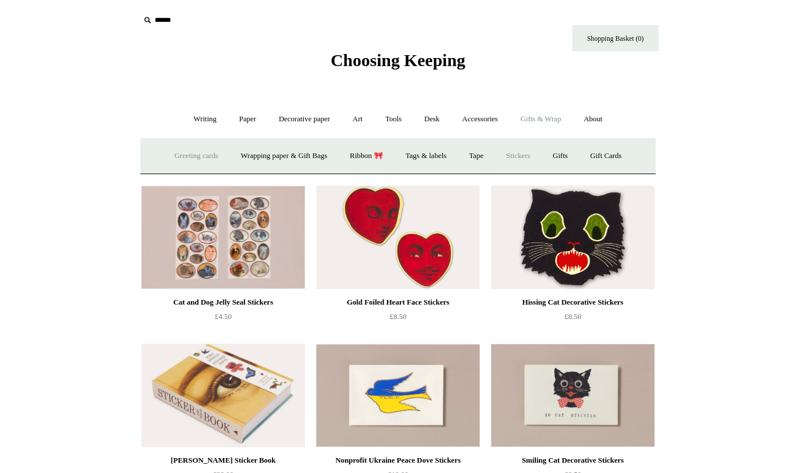
click at [182, 156] on link "Greeting cards +" at bounding box center [196, 156] width 64 height 30
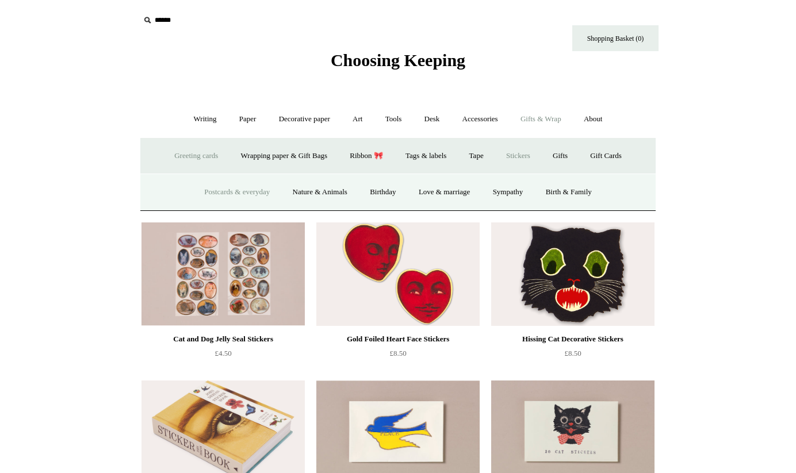
click at [242, 189] on link "Postcards & everyday" at bounding box center [237, 192] width 86 height 30
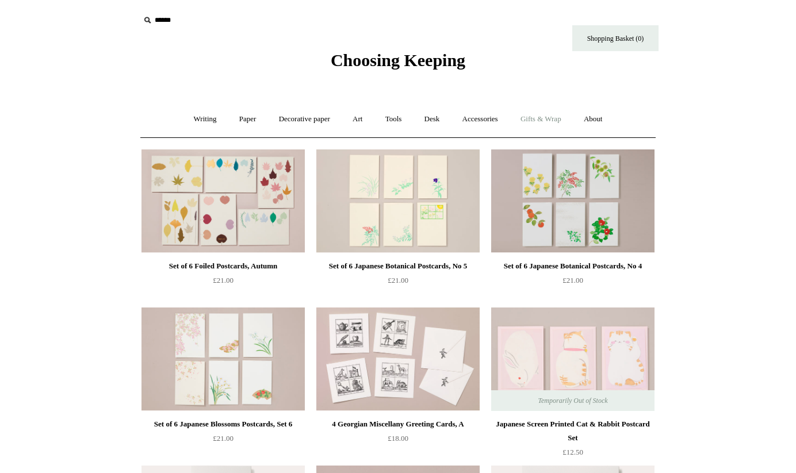
click at [556, 118] on link "Gifts & Wrap +" at bounding box center [541, 119] width 62 height 30
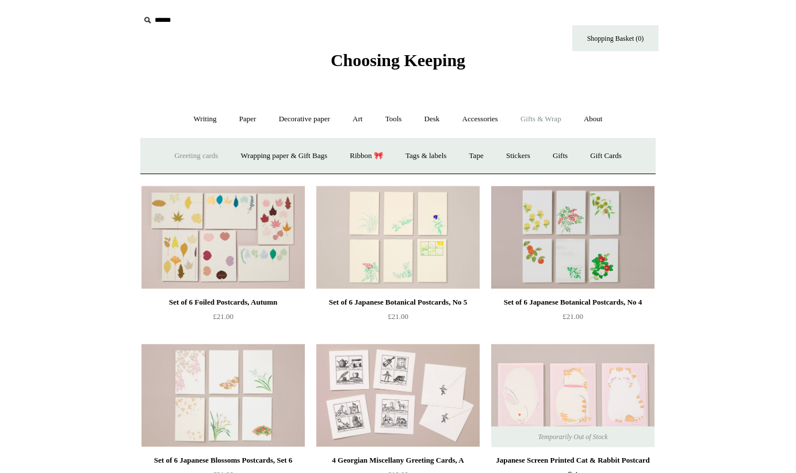
click at [188, 155] on link "Greeting cards +" at bounding box center [196, 156] width 64 height 30
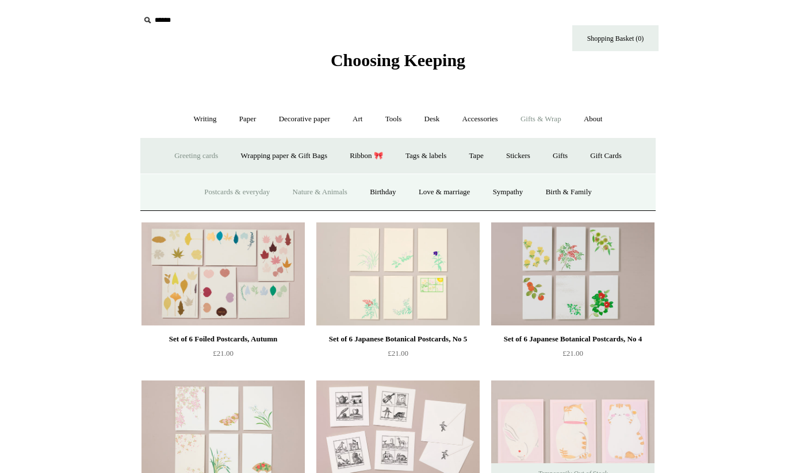
click at [309, 192] on link "Nature & Animals" at bounding box center [319, 192] width 75 height 30
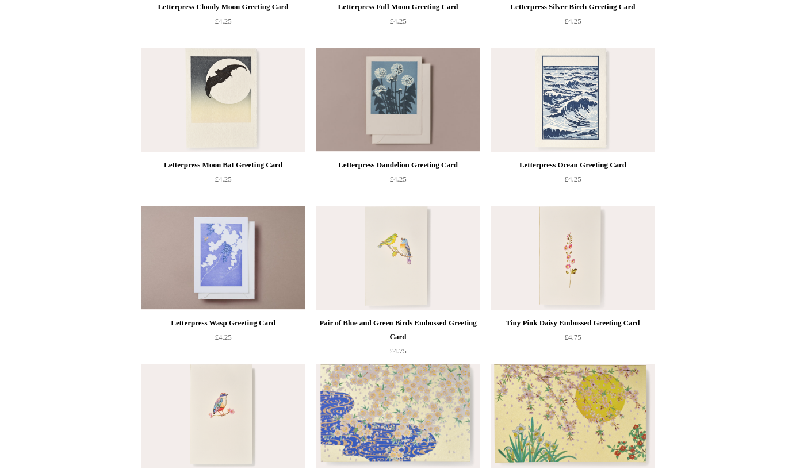
scroll to position [418, 0]
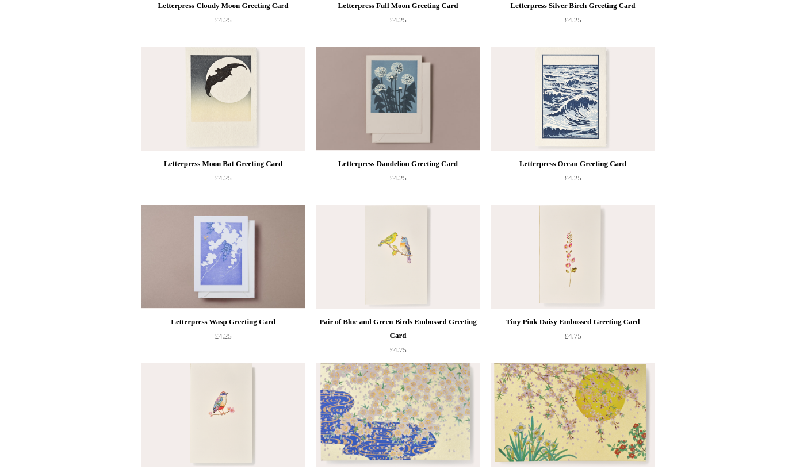
click at [573, 253] on img at bounding box center [572, 256] width 163 height 103
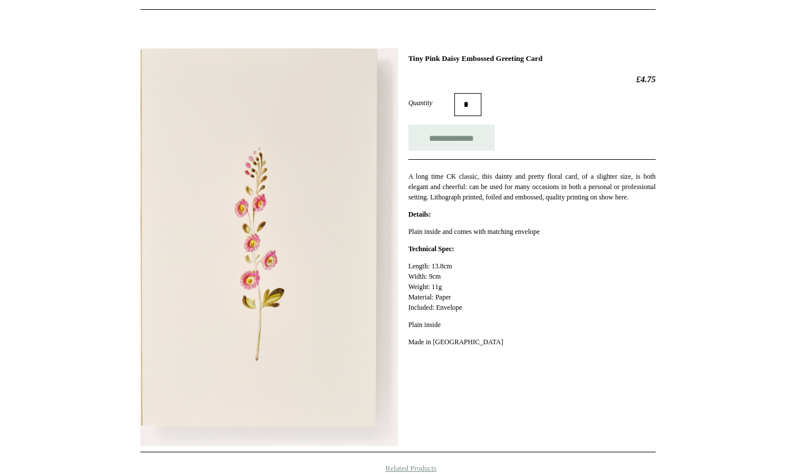
scroll to position [129, 0]
